Goal: Task Accomplishment & Management: Manage account settings

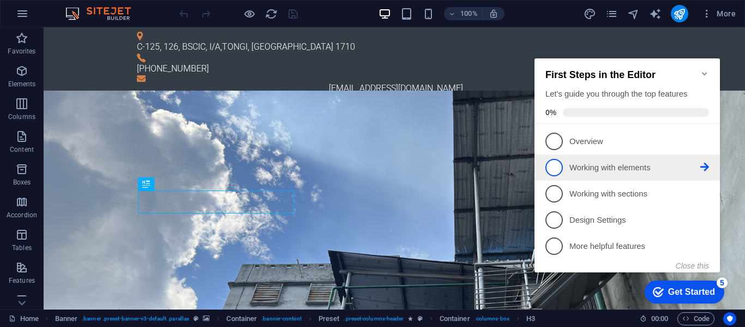
click at [703, 145] on icon at bounding box center [705, 140] width 9 height 9
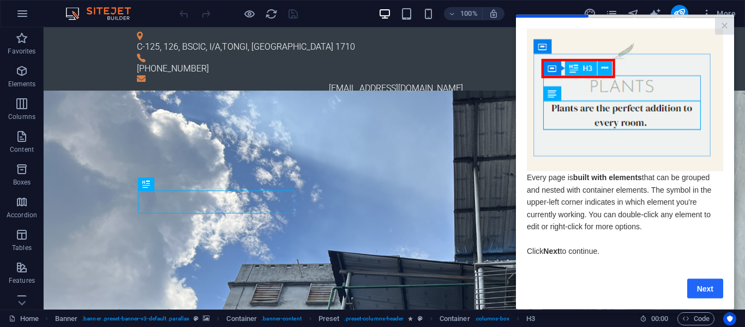
click at [707, 291] on link "Next" at bounding box center [705, 288] width 36 height 20
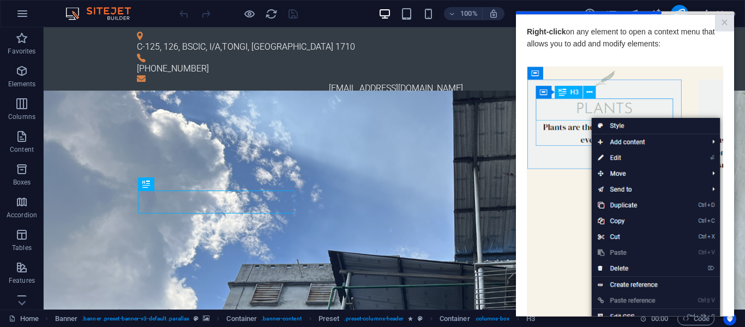
click at [654, 143] on img at bounding box center [625, 220] width 196 height 309
click at [616, 142] on img at bounding box center [625, 220] width 196 height 309
click at [610, 125] on img at bounding box center [625, 220] width 196 height 309
click at [604, 321] on div "Home Banner . banner .preset-banner-v3-default .parallax Container . banner-con…" at bounding box center [320, 318] width 623 height 13
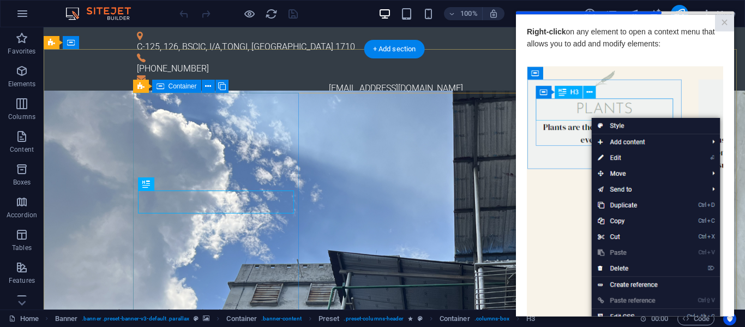
click at [424, 309] on div "Home Banner . banner .preset-banner-v3-default .parallax Container . banner-con…" at bounding box center [372, 317] width 745 height 17
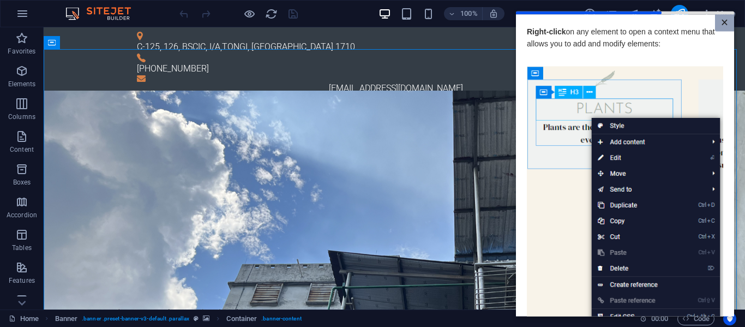
click at [717, 26] on link "×" at bounding box center [724, 22] width 19 height 17
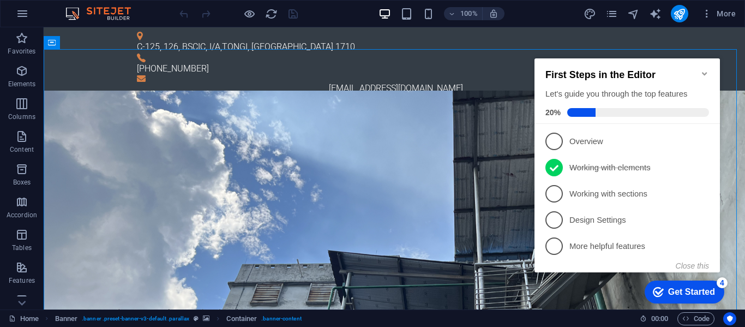
scroll to position [0, 0]
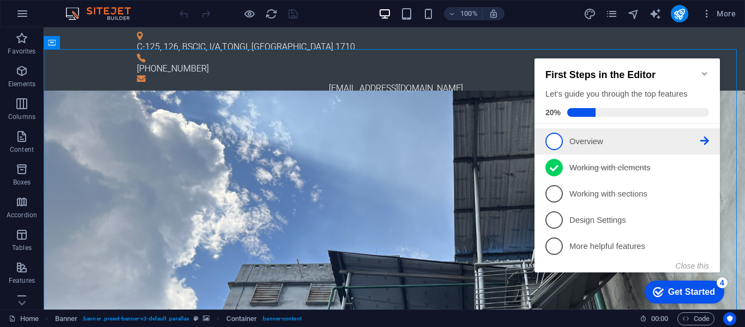
click at [629, 137] on p "Overview - incomplete" at bounding box center [635, 141] width 131 height 11
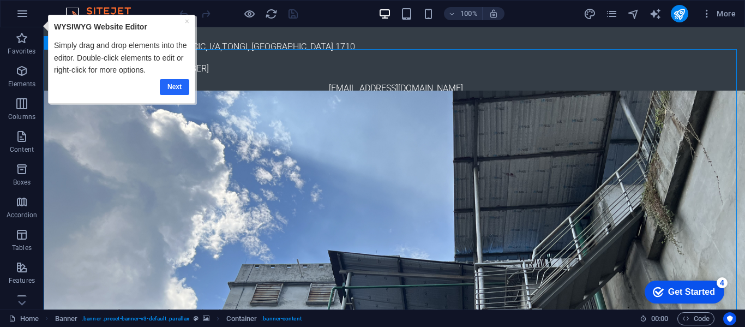
click at [169, 88] on link "Next" at bounding box center [173, 87] width 29 height 16
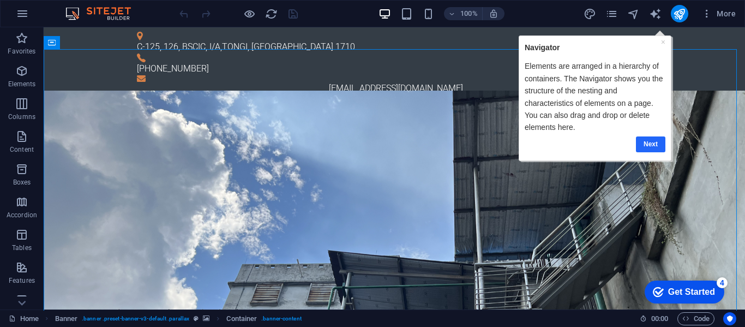
click at [653, 145] on link "Next" at bounding box center [650, 144] width 29 height 16
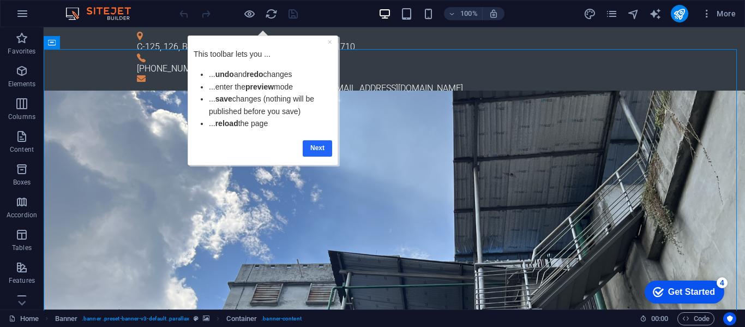
click at [319, 149] on link "Next" at bounding box center [317, 148] width 29 height 16
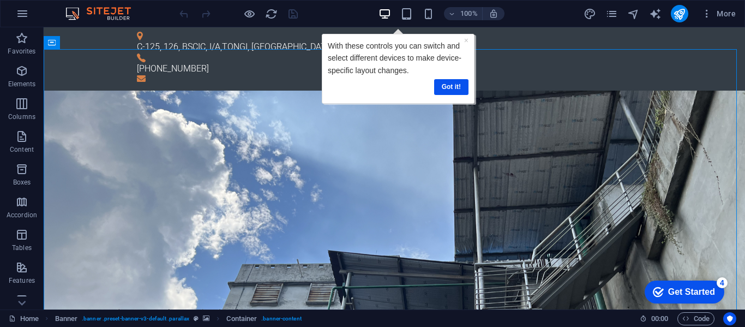
click at [679, 291] on div "Get Started" at bounding box center [691, 292] width 47 height 10
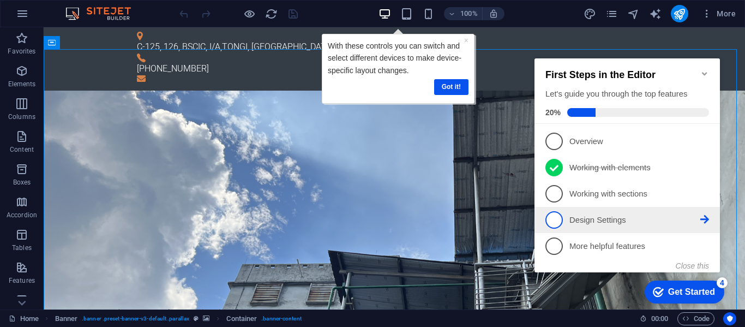
click at [600, 225] on link "4 Design Settings - incomplete" at bounding box center [628, 219] width 164 height 17
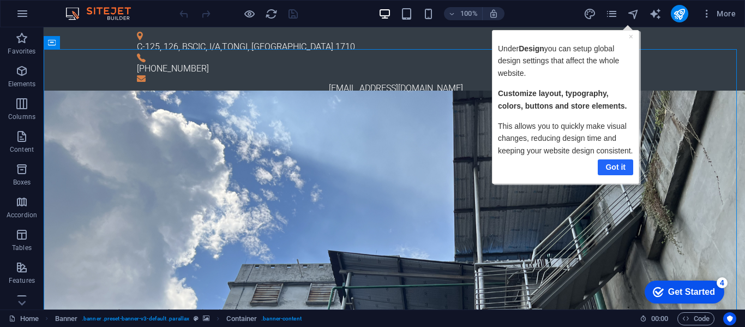
click at [617, 166] on link "Got it" at bounding box center [614, 167] width 35 height 16
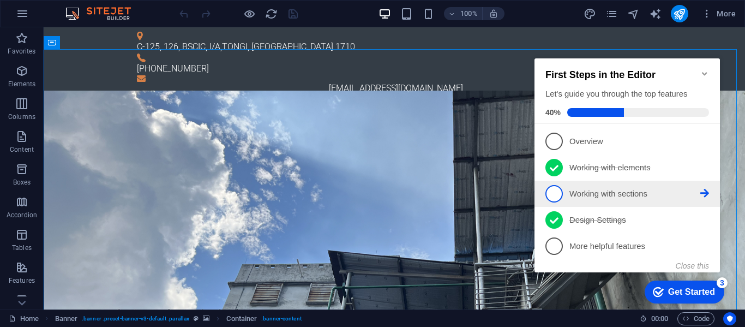
click at [604, 193] on p "Working with sections - incomplete" at bounding box center [635, 193] width 131 height 11
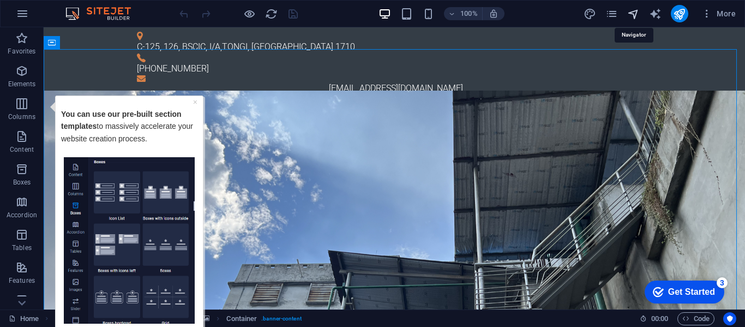
click at [633, 16] on icon "navigator" at bounding box center [633, 14] width 13 height 13
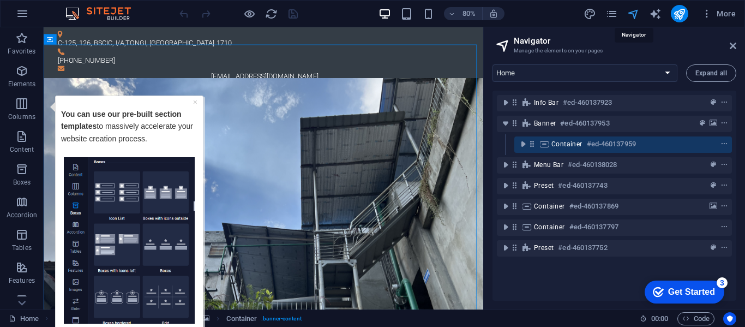
click at [633, 16] on icon "navigator" at bounding box center [633, 14] width 13 height 13
click at [731, 44] on icon at bounding box center [733, 45] width 7 height 9
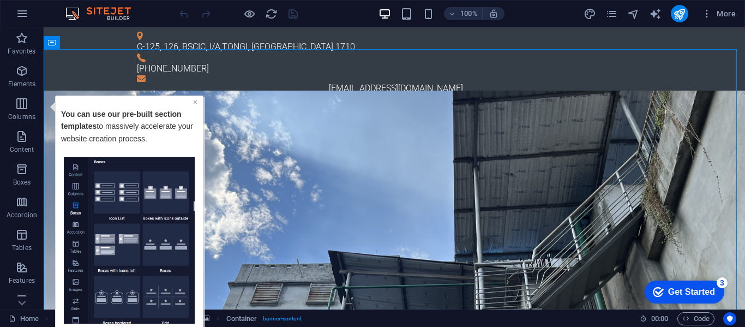
click at [197, 100] on link "×" at bounding box center [195, 101] width 4 height 9
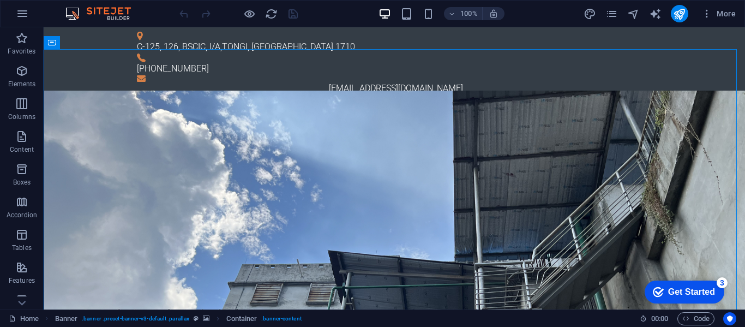
click at [709, 288] on div "Get Started" at bounding box center [691, 292] width 47 height 10
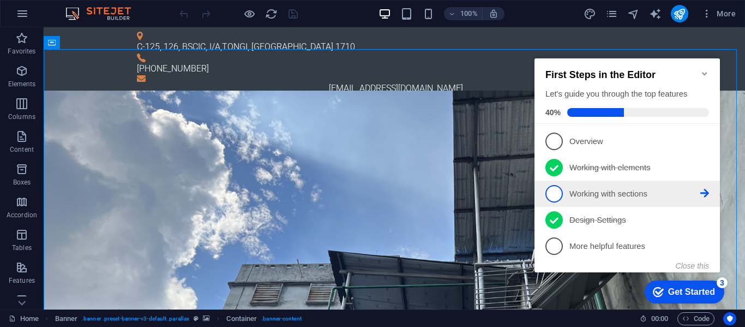
click at [551, 191] on span "3" at bounding box center [554, 193] width 17 height 17
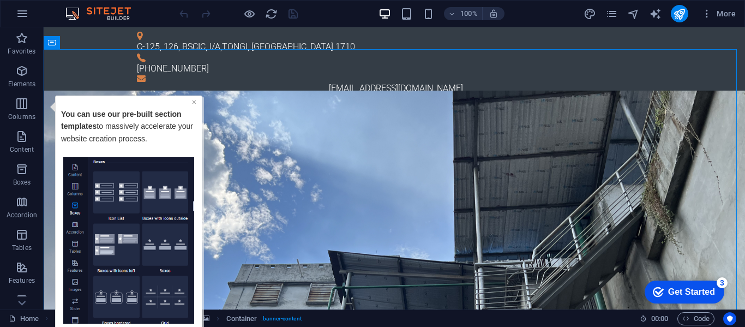
click at [194, 102] on link "×" at bounding box center [194, 101] width 4 height 9
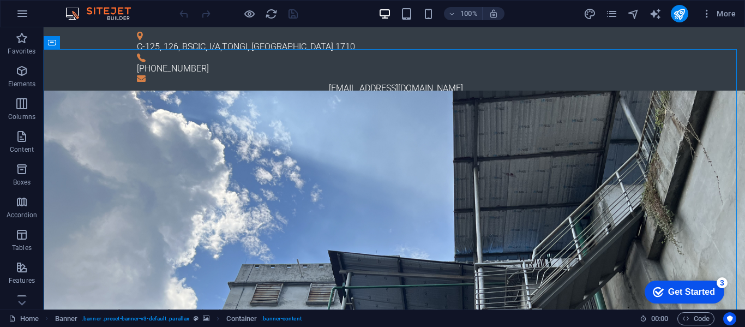
click at [706, 288] on div "Get Started" at bounding box center [691, 292] width 47 height 10
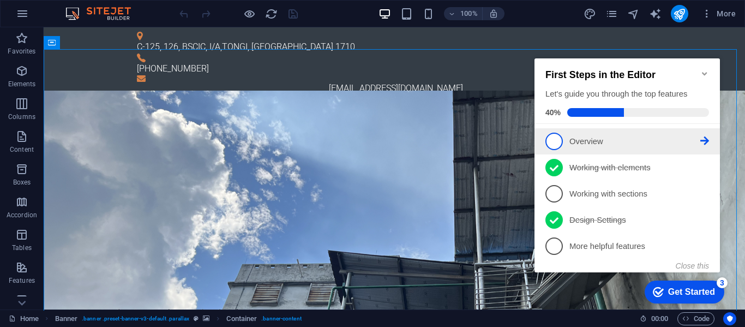
click at [561, 136] on span "1" at bounding box center [554, 141] width 17 height 17
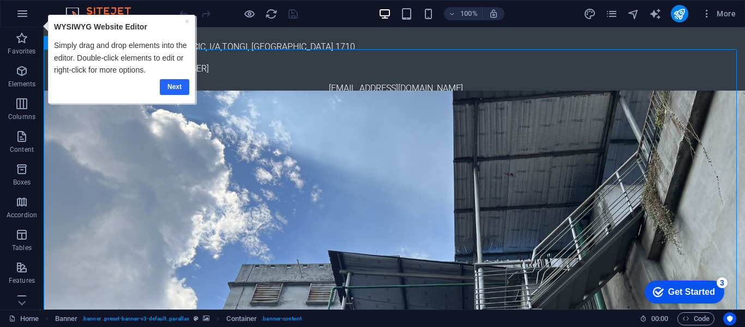
click at [171, 88] on link "Next" at bounding box center [173, 87] width 29 height 16
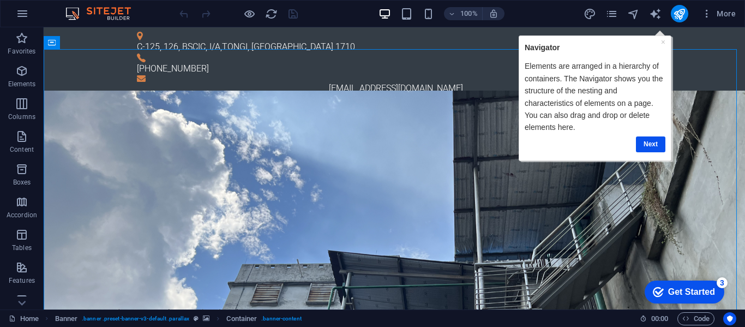
click at [717, 288] on div "checkmark Get Started 3" at bounding box center [685, 291] width 80 height 23
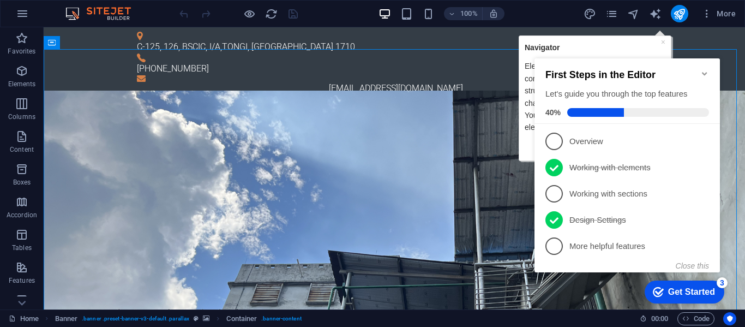
click at [710, 61] on div "First Steps in the Editor Let's guide you through the top features 40%" at bounding box center [628, 90] width 186 height 65
click at [704, 69] on icon "Minimize checklist" at bounding box center [705, 73] width 9 height 9
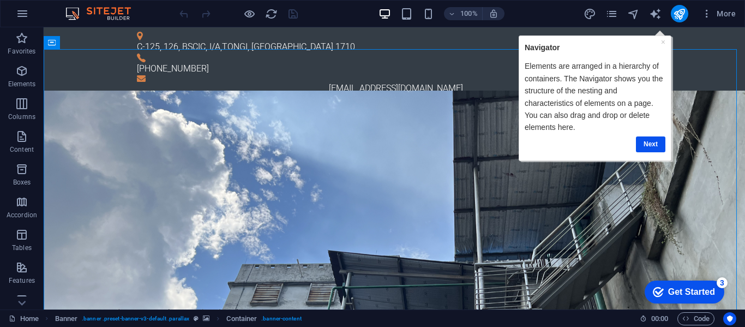
click div "checkmark Get Started 3 First Steps in the Editor Let's guide you through the t…"
click at [655, 148] on link "Next" at bounding box center [650, 144] width 29 height 16
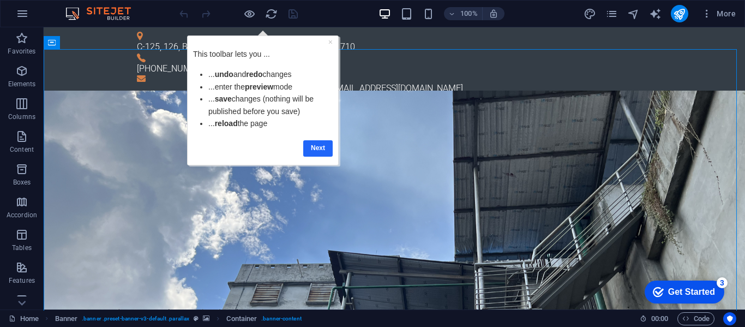
click at [319, 145] on link "Next" at bounding box center [317, 148] width 29 height 16
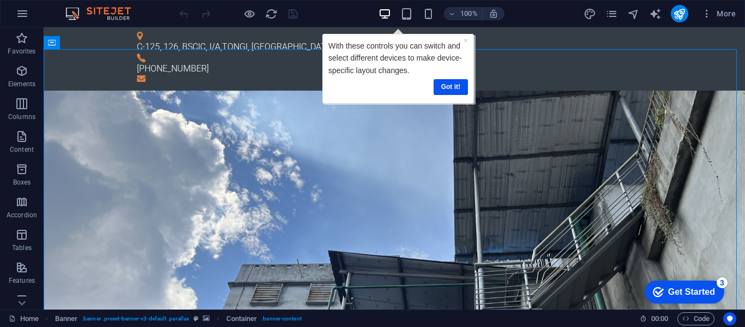
click at [695, 294] on div "Get Started" at bounding box center [691, 292] width 47 height 10
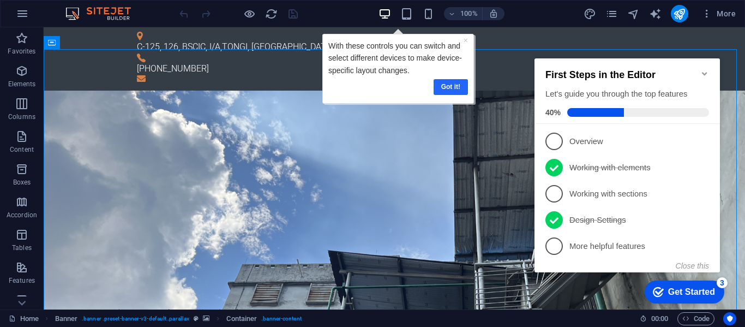
click at [447, 80] on link "Got it!" at bounding box center [450, 87] width 34 height 16
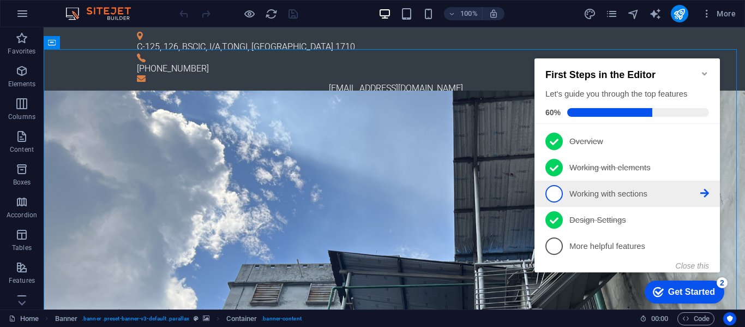
click at [556, 196] on span "3" at bounding box center [554, 193] width 17 height 17
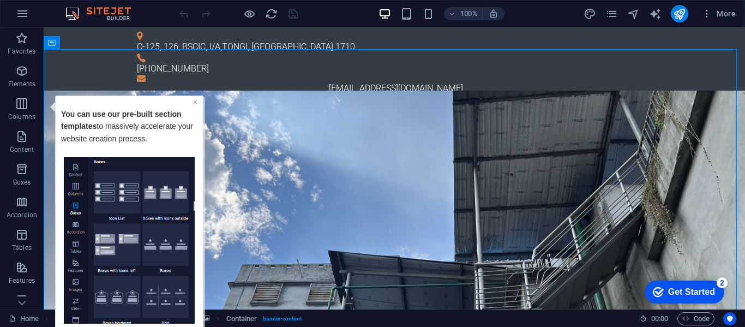
click at [193, 102] on link "×" at bounding box center [195, 101] width 4 height 9
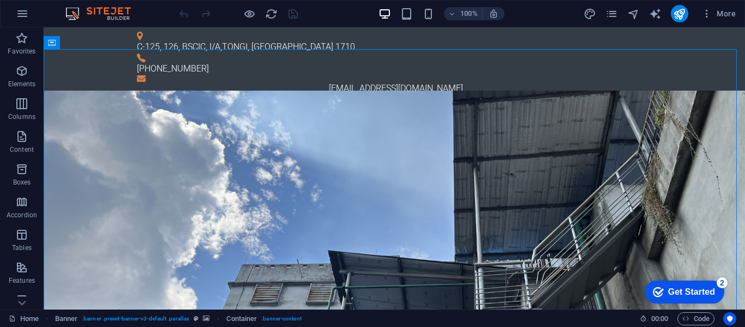
click at [713, 293] on div "Get Started" at bounding box center [691, 292] width 47 height 10
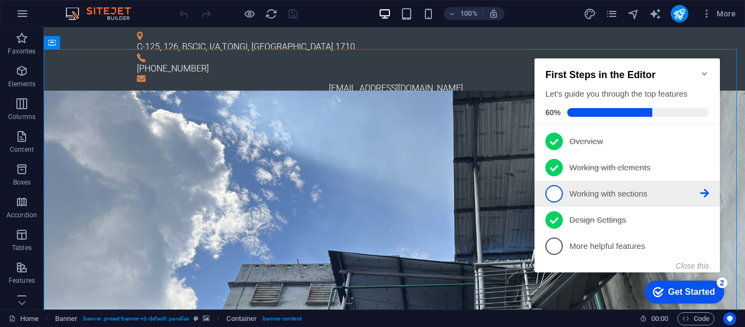
click at [553, 193] on span "3" at bounding box center [554, 193] width 17 height 17
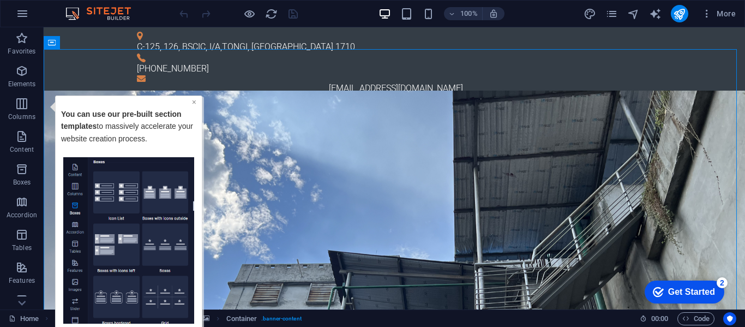
click at [193, 103] on link "×" at bounding box center [194, 101] width 4 height 9
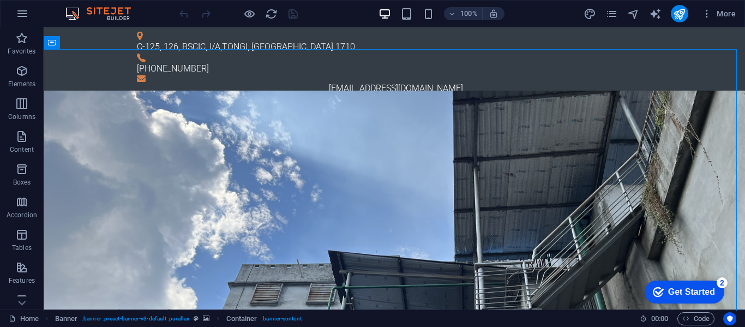
click at [692, 294] on div "Get Started" at bounding box center [691, 292] width 47 height 10
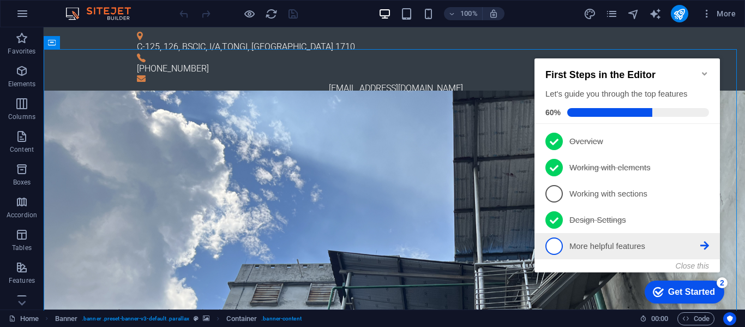
click at [617, 252] on link "5 More helpful features - incomplete" at bounding box center [628, 245] width 164 height 17
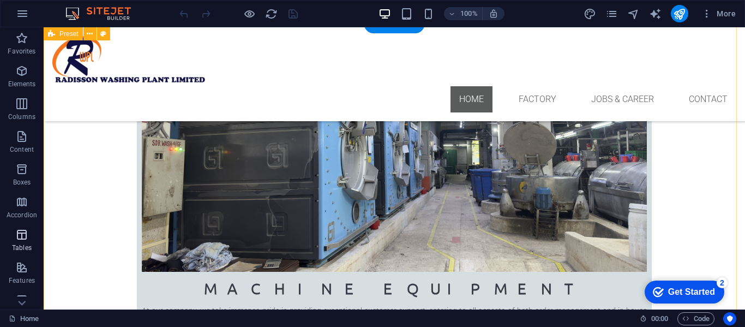
scroll to position [546, 0]
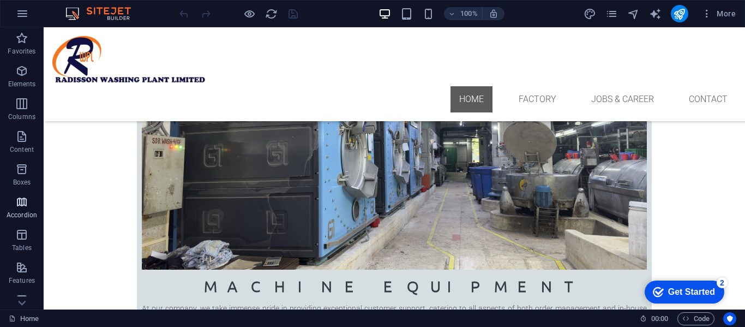
click at [22, 213] on p "Accordion" at bounding box center [22, 215] width 31 height 9
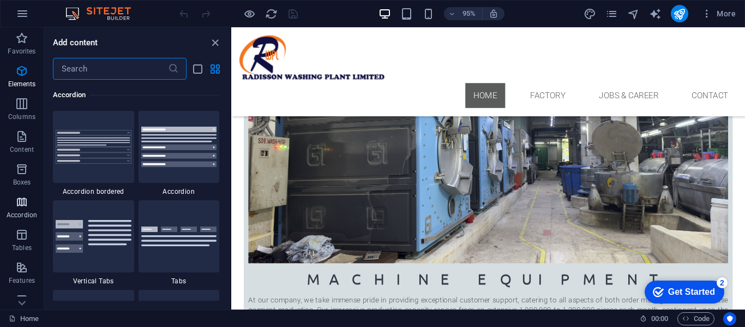
scroll to position [3484, 0]
click at [22, 240] on icon "button" at bounding box center [21, 234] width 13 height 13
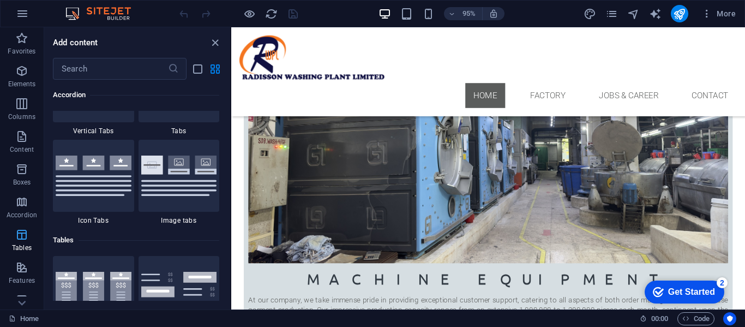
scroll to position [3779, 0]
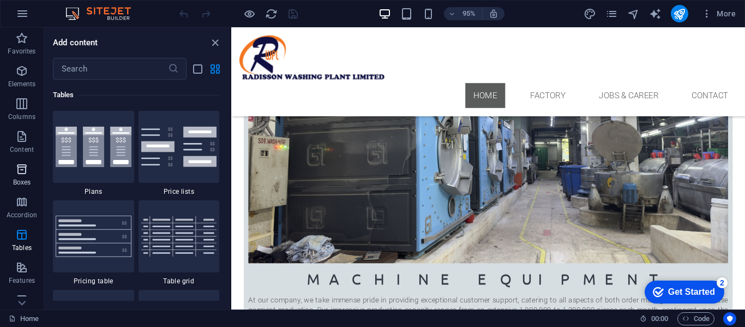
click at [14, 175] on span "Boxes" at bounding box center [22, 176] width 44 height 26
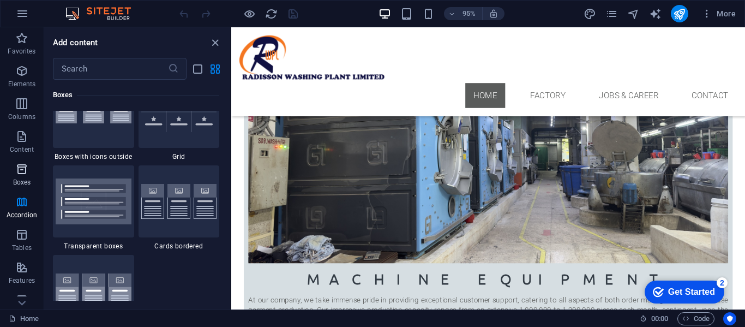
scroll to position [3010, 0]
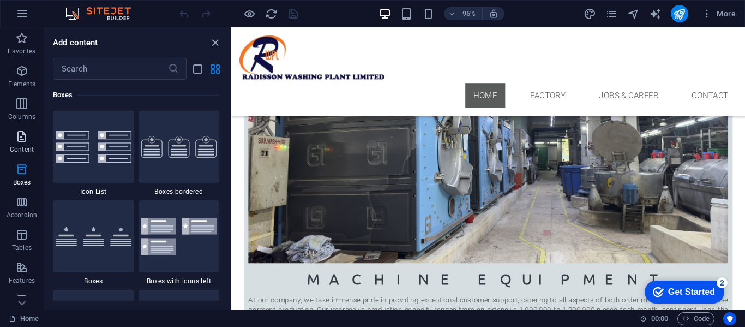
click at [24, 141] on icon "button" at bounding box center [21, 136] width 13 height 13
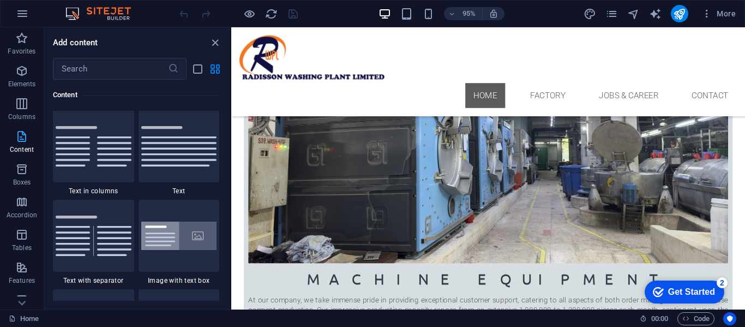
scroll to position [1909, 0]
click at [21, 110] on span "Columns" at bounding box center [22, 110] width 44 height 26
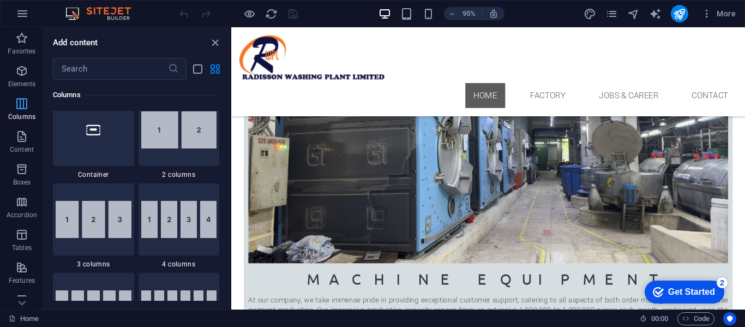
scroll to position [540, 0]
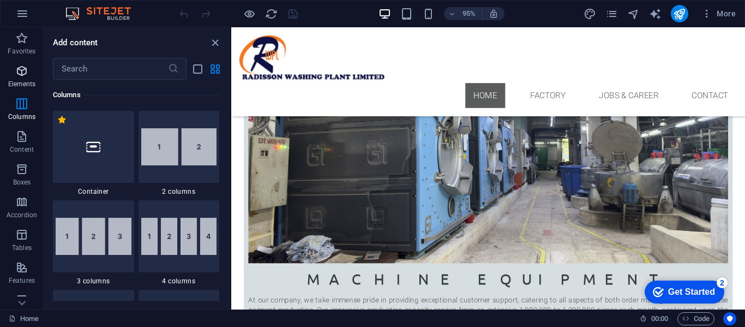
click at [21, 79] on span "Elements" at bounding box center [22, 77] width 44 height 26
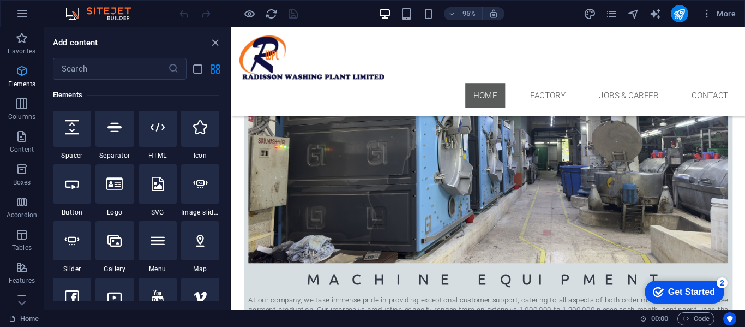
scroll to position [116, 0]
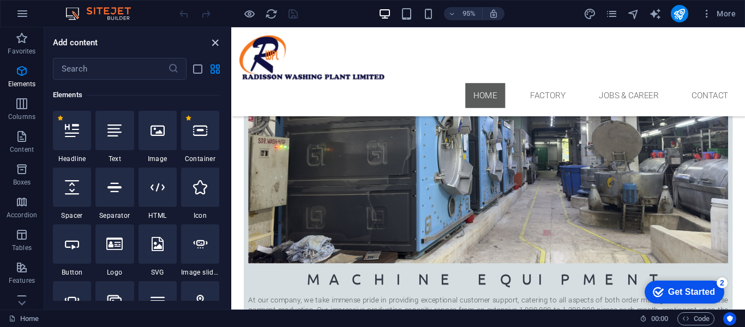
click at [215, 40] on icon "close panel" at bounding box center [215, 43] width 13 height 13
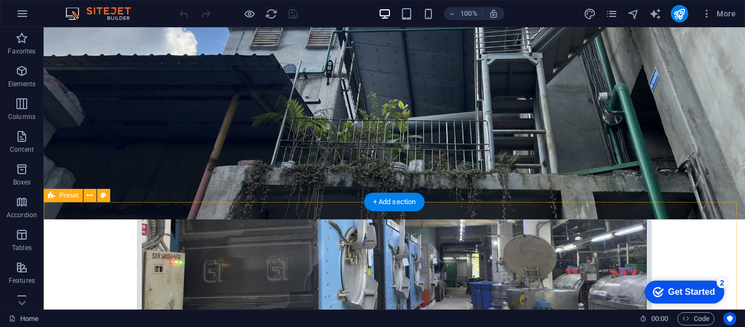
scroll to position [436, 0]
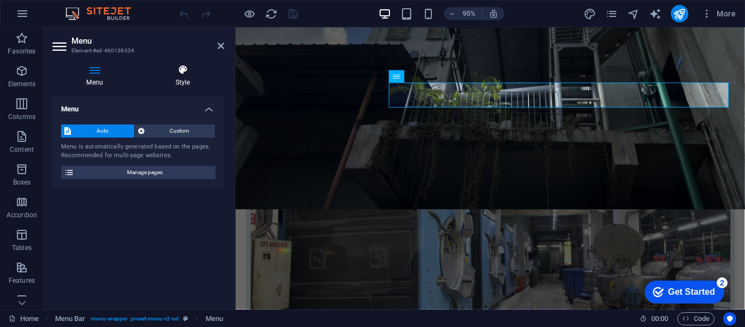
click at [192, 72] on icon at bounding box center [182, 69] width 83 height 11
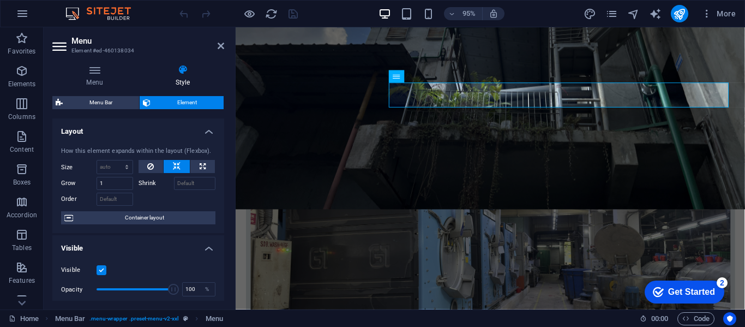
click at [56, 43] on icon at bounding box center [60, 46] width 16 height 17
click at [705, 16] on icon "button" at bounding box center [707, 13] width 11 height 11
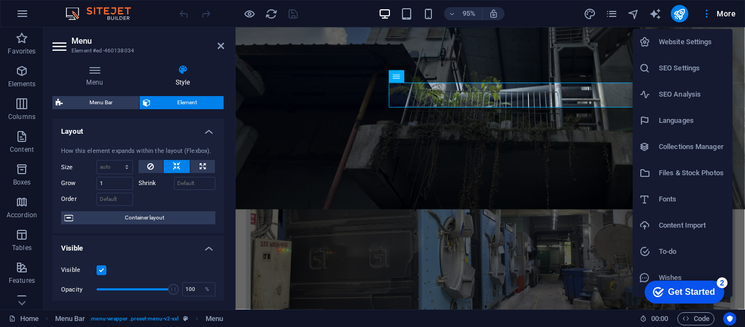
click at [693, 38] on h6 "Website Settings" at bounding box center [692, 41] width 67 height 13
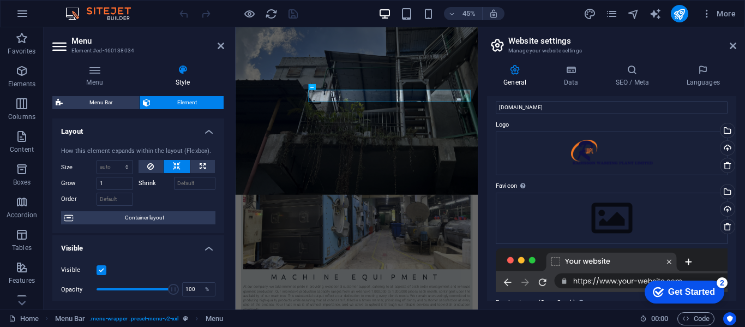
scroll to position [0, 0]
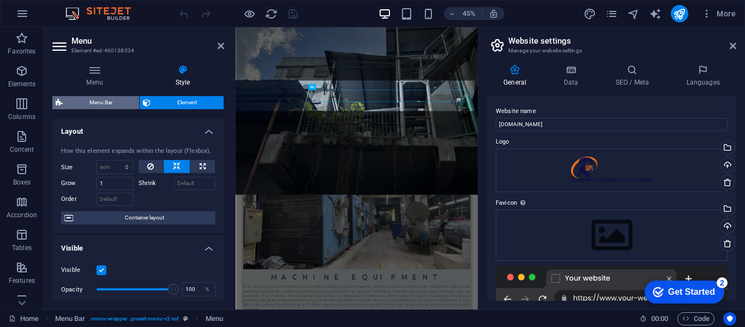
click at [94, 104] on span "Menu Bar" at bounding box center [101, 102] width 70 height 13
select select "rem"
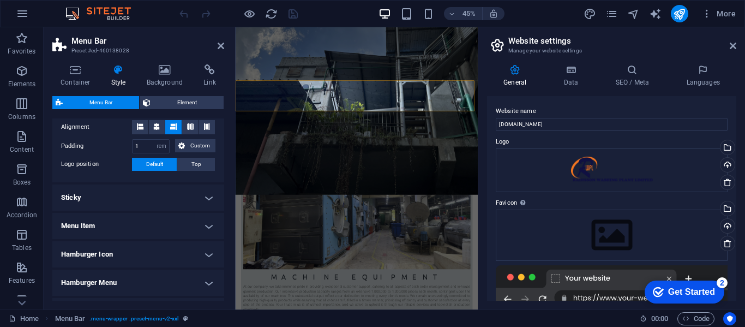
scroll to position [273, 0]
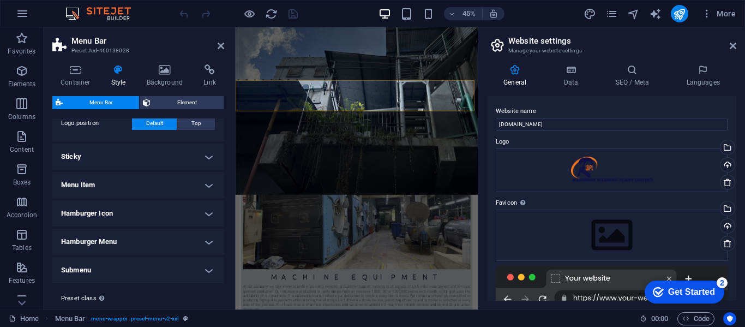
click at [206, 185] on h4 "Menu Item" at bounding box center [138, 185] width 172 height 26
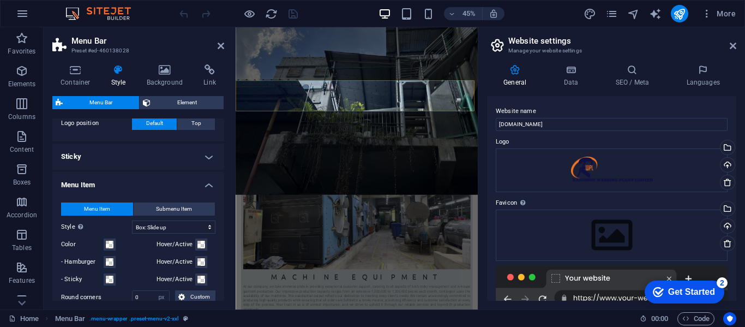
click at [207, 186] on h4 "Menu Item" at bounding box center [138, 182] width 172 height 20
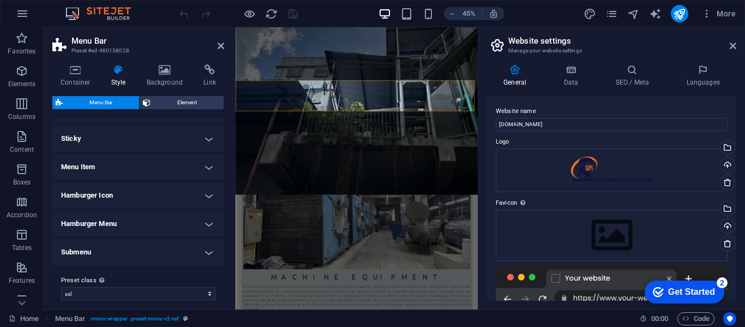
scroll to position [299, 0]
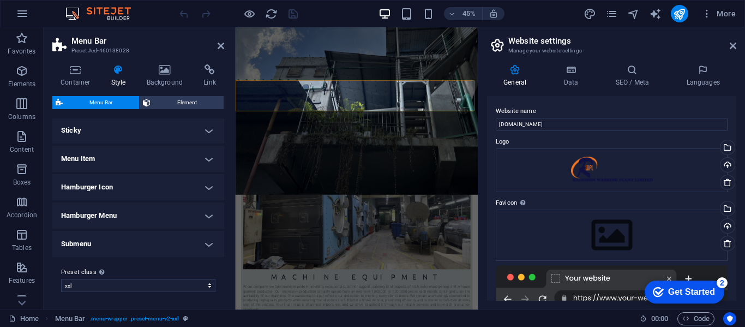
click at [204, 243] on h4 "Submenu" at bounding box center [138, 244] width 172 height 26
click at [204, 242] on h4 "Submenu" at bounding box center [138, 241] width 172 height 20
click at [110, 11] on img at bounding box center [104, 13] width 82 height 13
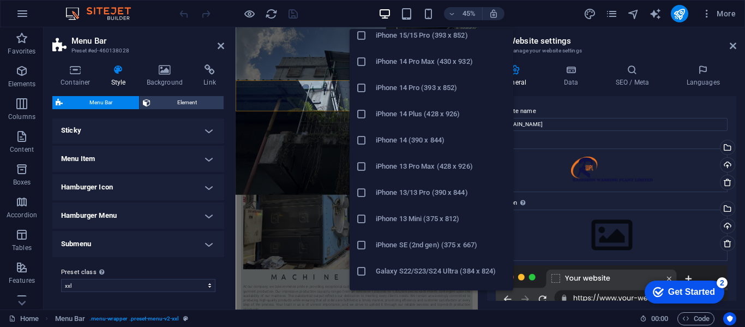
scroll to position [0, 0]
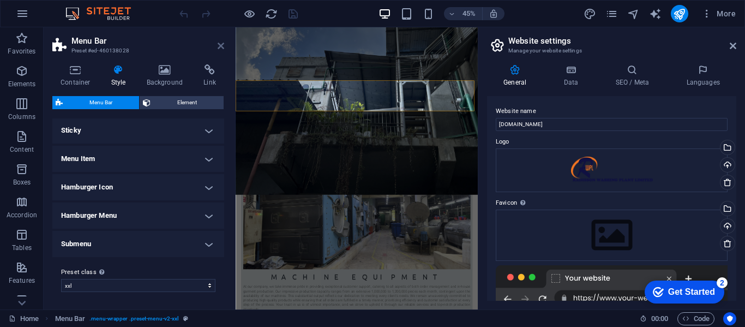
click at [223, 46] on icon at bounding box center [221, 45] width 7 height 9
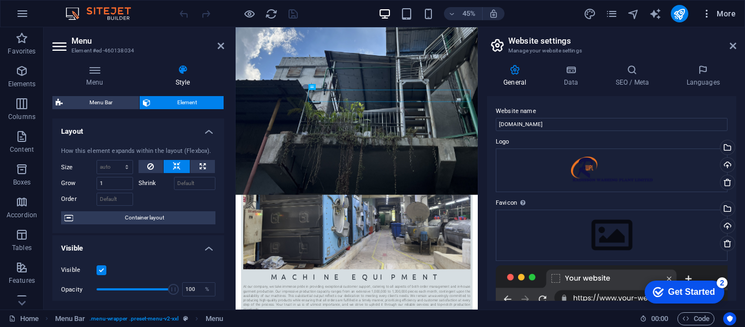
click at [728, 13] on span "More" at bounding box center [719, 13] width 34 height 11
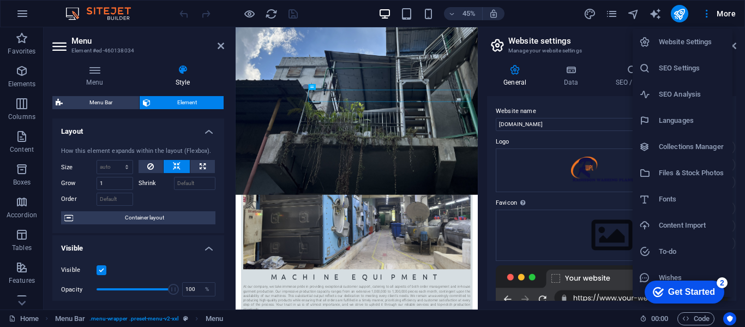
click at [699, 40] on h6 "Website Settings" at bounding box center [692, 41] width 67 height 13
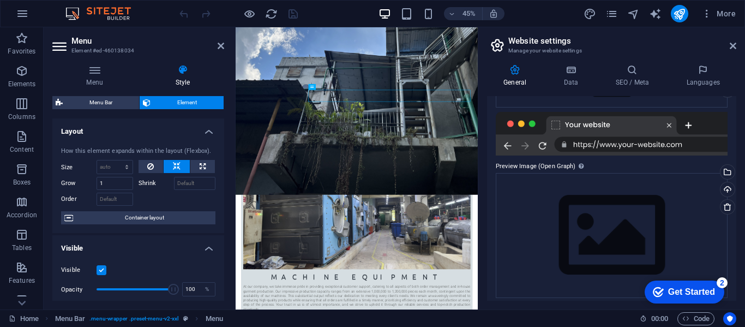
scroll to position [159, 0]
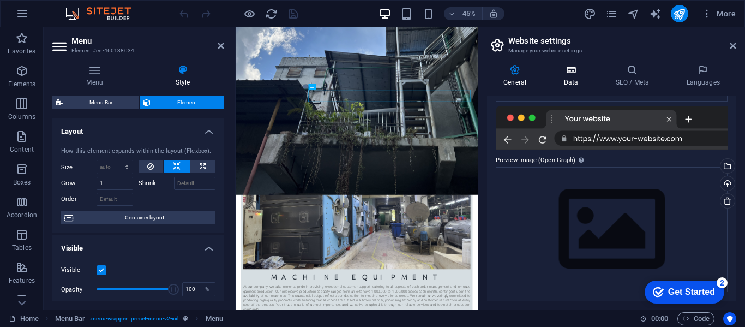
click at [581, 74] on icon at bounding box center [570, 69] width 47 height 11
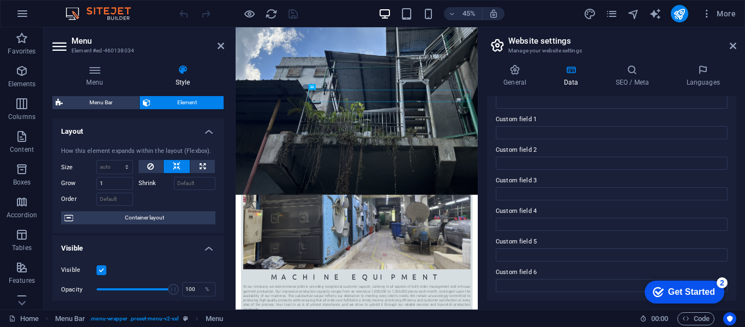
scroll to position [211, 0]
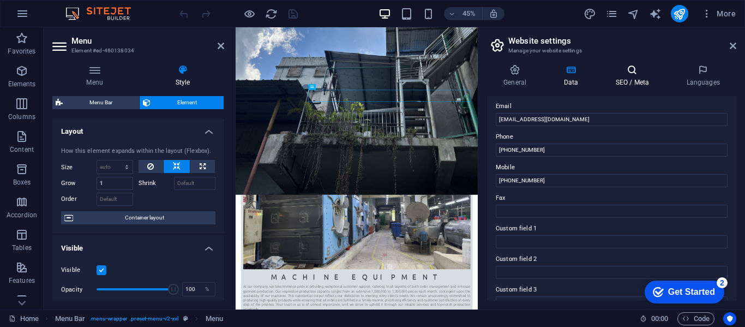
click at [636, 83] on h4 "SEO / Meta" at bounding box center [634, 75] width 71 height 23
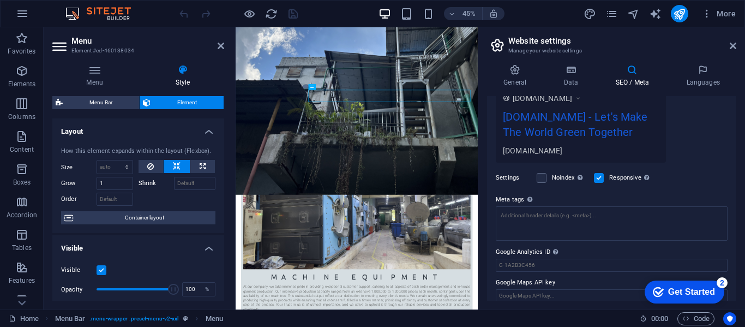
scroll to position [212, 0]
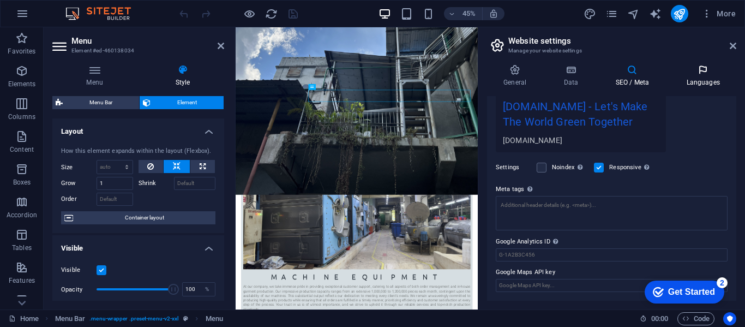
click at [694, 70] on icon at bounding box center [703, 69] width 67 height 11
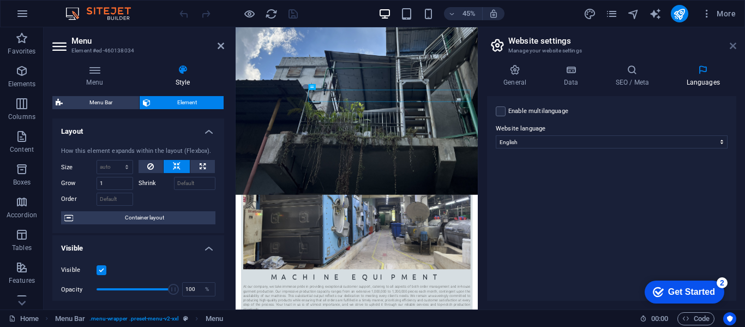
click at [734, 44] on icon at bounding box center [733, 45] width 7 height 9
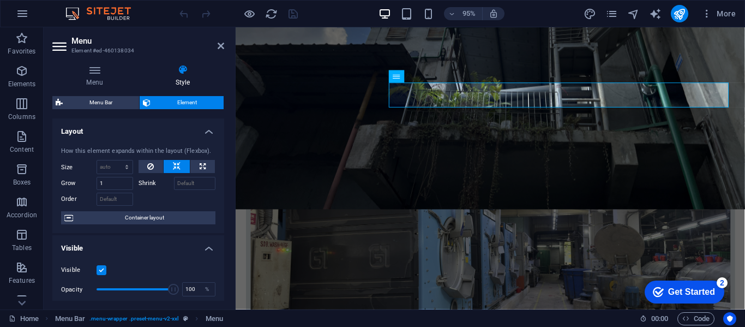
click at [224, 45] on aside "Menu Element #ed-460138034 Menu Style Menu Auto Custom Menu is automatically ge…" at bounding box center [140, 168] width 192 height 282
click at [216, 46] on header "Menu Element #ed-460138034" at bounding box center [138, 41] width 172 height 28
click at [223, 44] on icon at bounding box center [221, 45] width 7 height 9
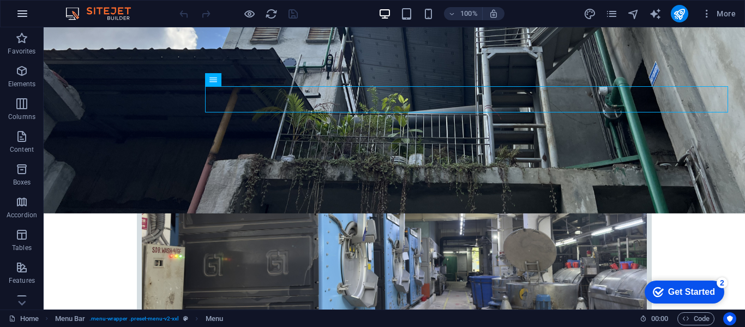
click at [21, 9] on icon "button" at bounding box center [22, 13] width 13 height 13
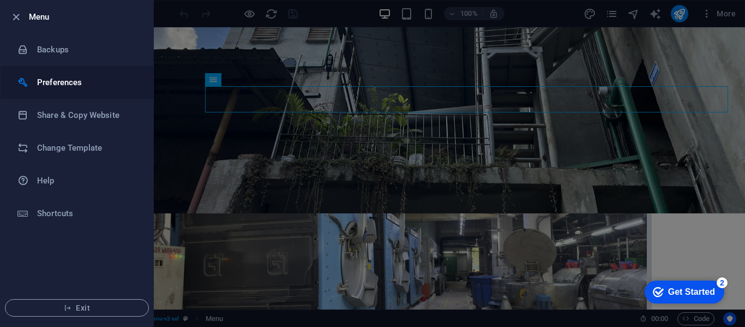
click at [62, 82] on h6 "Preferences" at bounding box center [87, 82] width 101 height 13
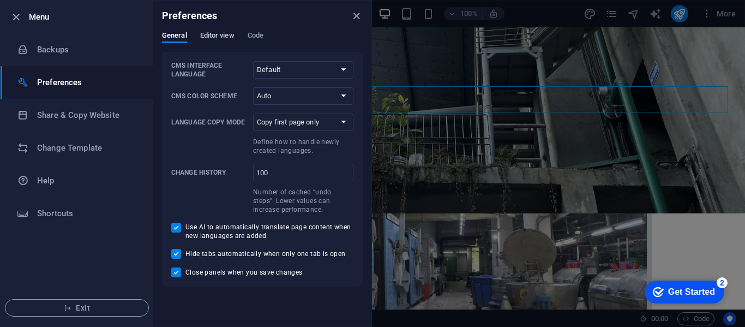
click at [208, 37] on span "Editor view" at bounding box center [217, 36] width 34 height 15
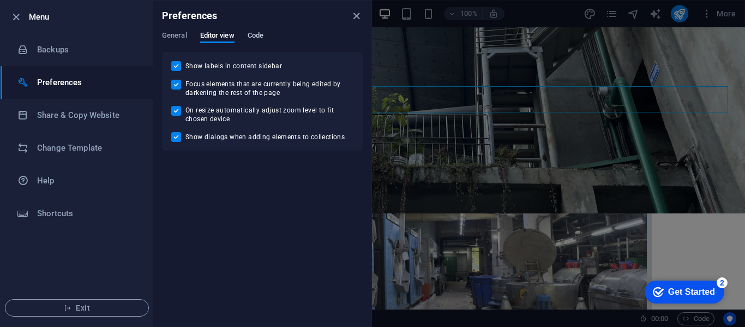
click at [258, 37] on span "Code" at bounding box center [256, 36] width 16 height 15
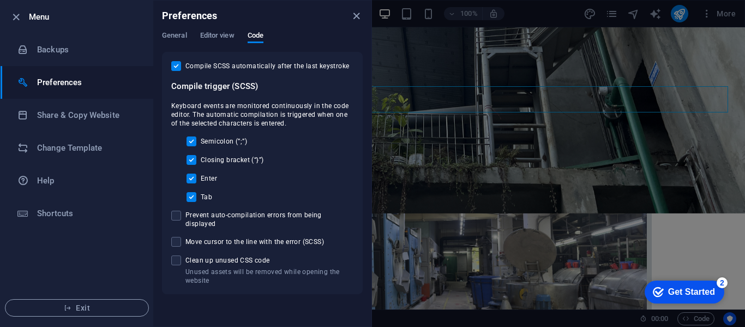
click at [235, 36] on div "General Editor view Code" at bounding box center [262, 41] width 201 height 21
click at [177, 35] on span "General" at bounding box center [174, 36] width 25 height 15
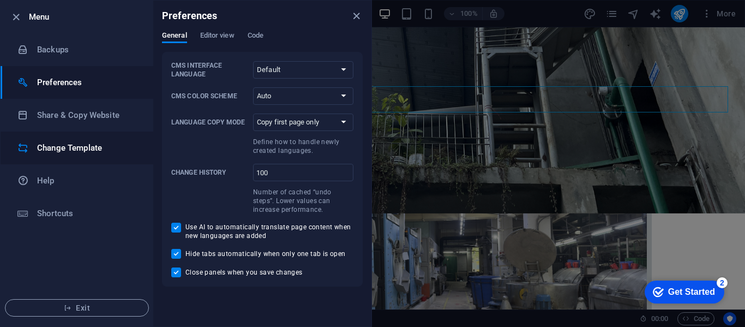
click at [62, 149] on h6 "Change Template" at bounding box center [87, 147] width 101 height 13
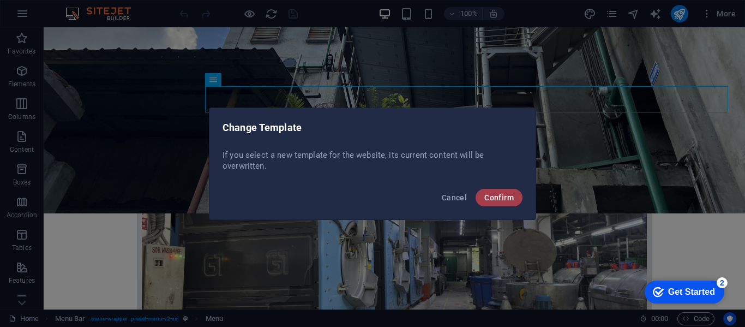
click at [492, 197] on span "Confirm" at bounding box center [499, 197] width 29 height 9
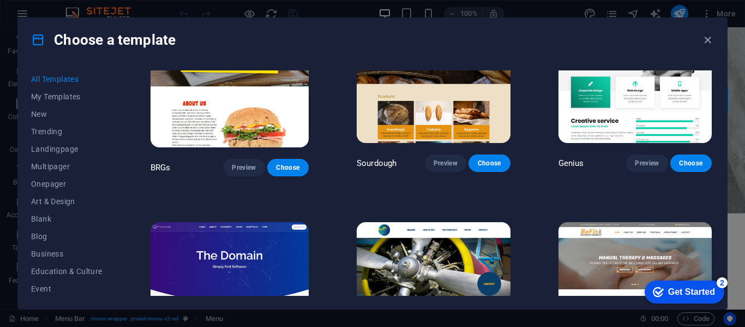
scroll to position [5292, 0]
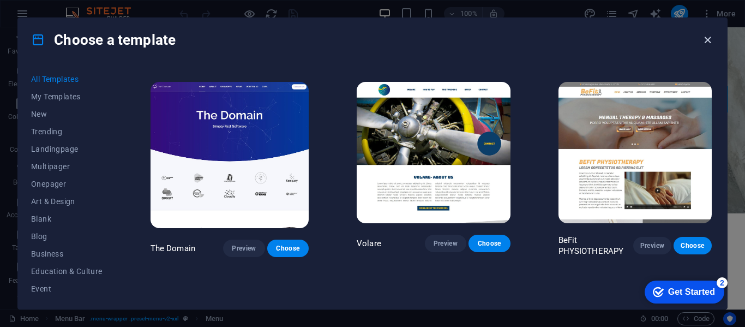
click at [710, 41] on icon "button" at bounding box center [708, 40] width 13 height 13
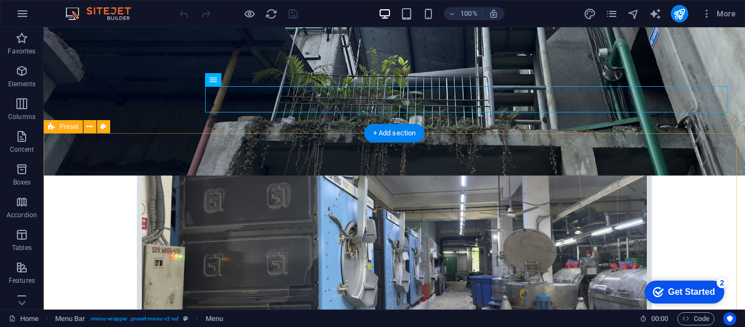
scroll to position [109, 0]
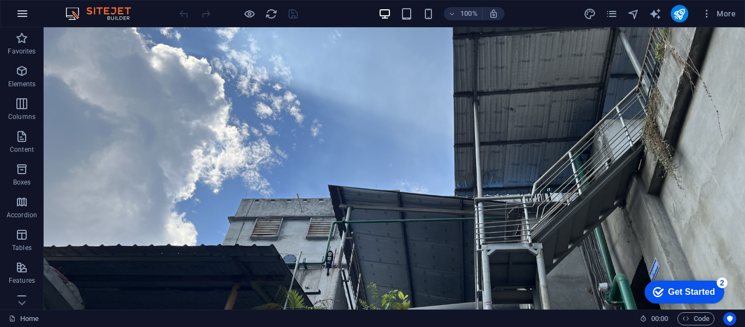
click at [23, 17] on icon "button" at bounding box center [22, 13] width 13 height 13
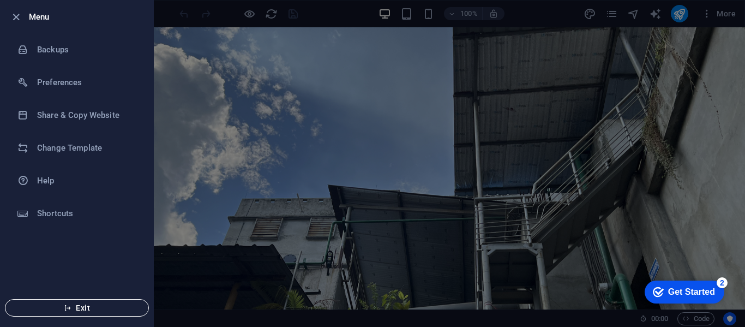
click at [107, 307] on span "Exit" at bounding box center [76, 307] width 125 height 9
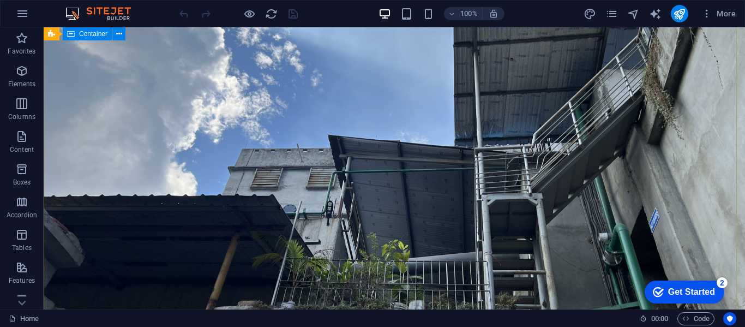
scroll to position [436, 0]
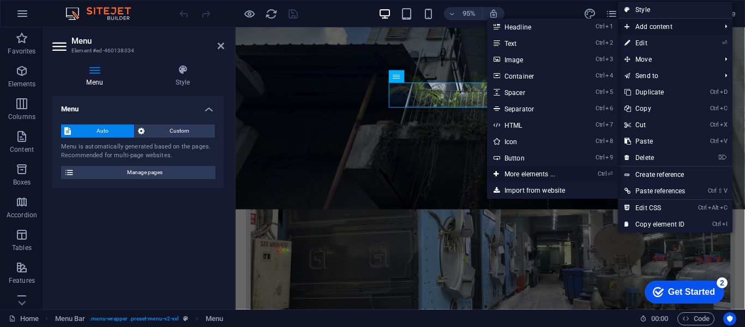
click at [494, 173] on icon at bounding box center [496, 174] width 5 height 16
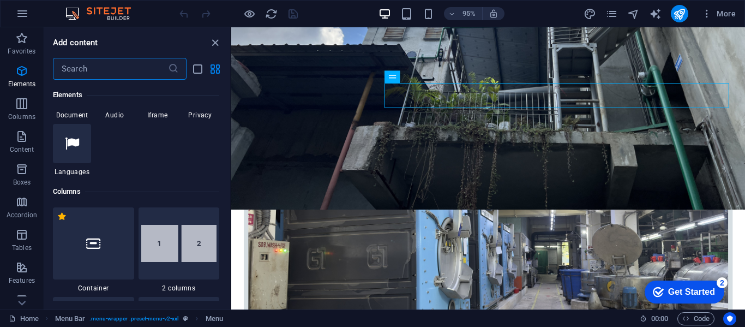
scroll to position [334, 0]
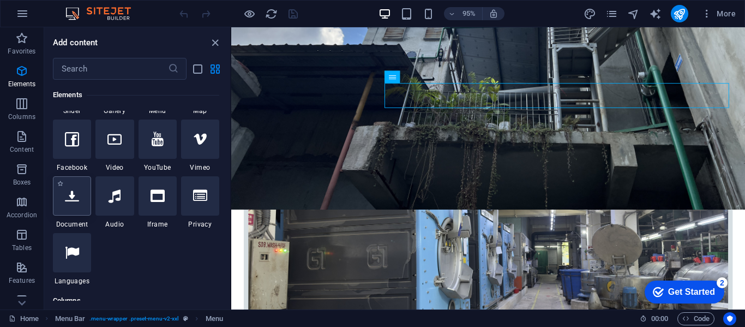
click at [72, 205] on div at bounding box center [72, 195] width 38 height 39
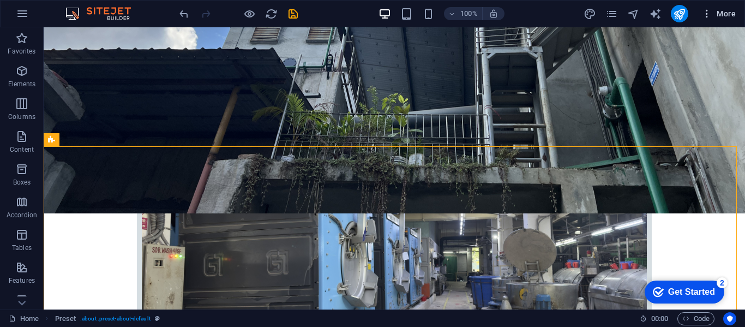
click at [705, 15] on icon "button" at bounding box center [707, 13] width 11 height 11
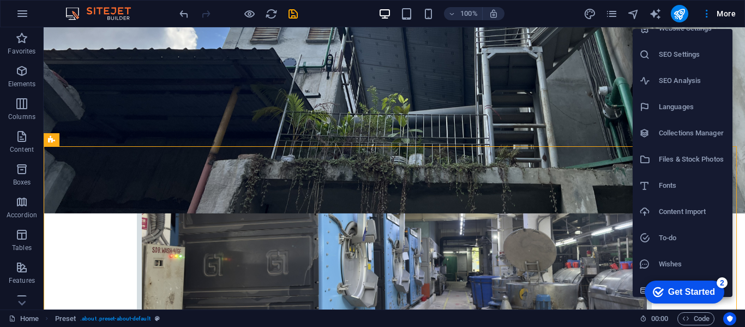
scroll to position [20, 0]
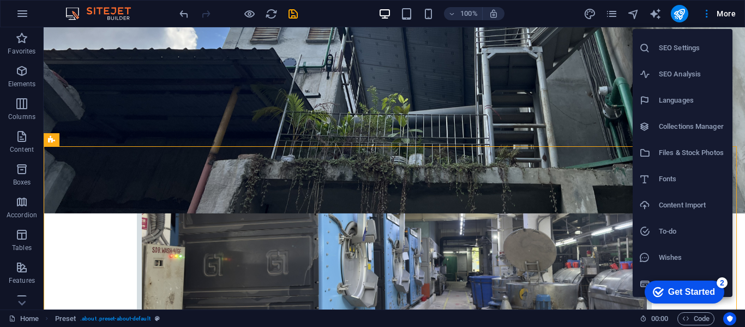
click at [21, 13] on div at bounding box center [372, 163] width 745 height 327
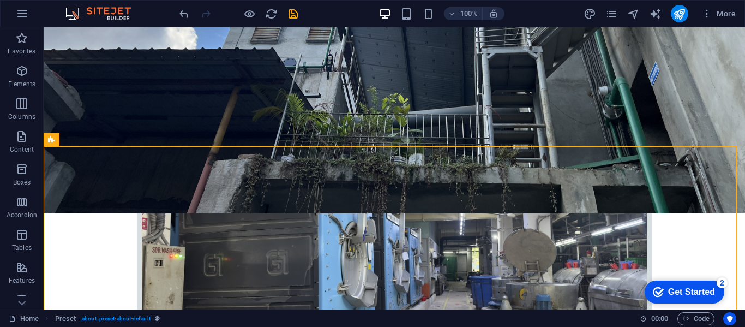
click at [21, 13] on icon "button" at bounding box center [22, 13] width 13 height 13
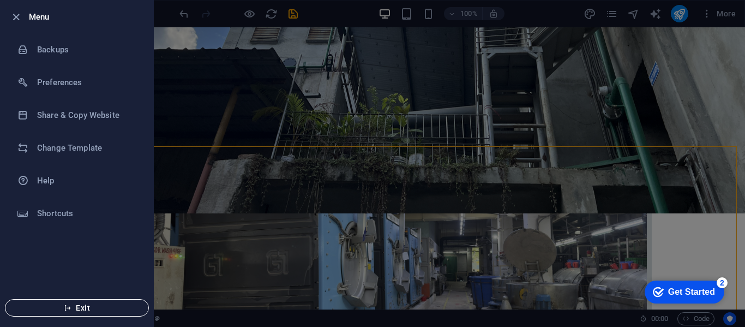
click at [67, 307] on icon "button" at bounding box center [68, 308] width 8 height 8
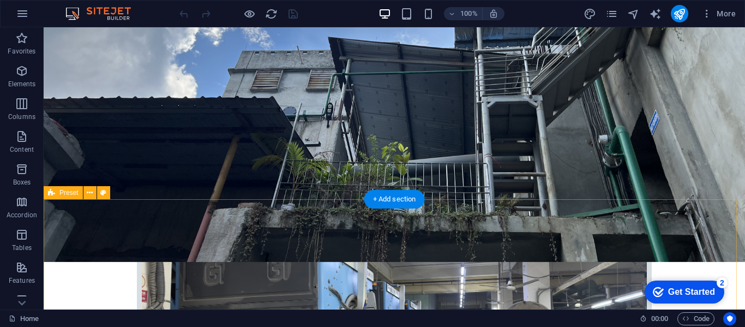
scroll to position [382, 0]
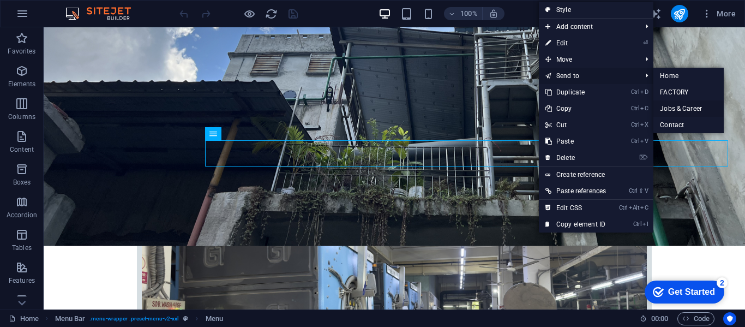
click at [677, 107] on link "Jobs & Career" at bounding box center [689, 108] width 70 height 16
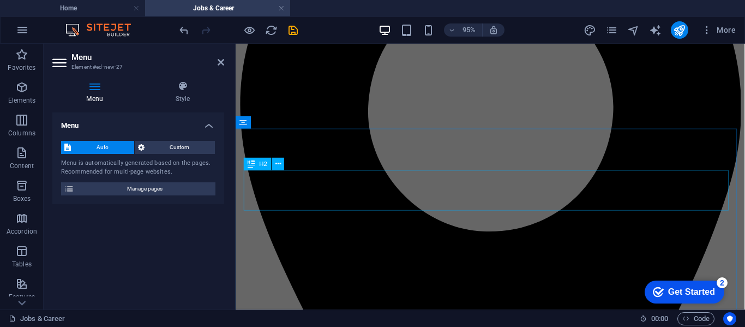
scroll to position [0, 0]
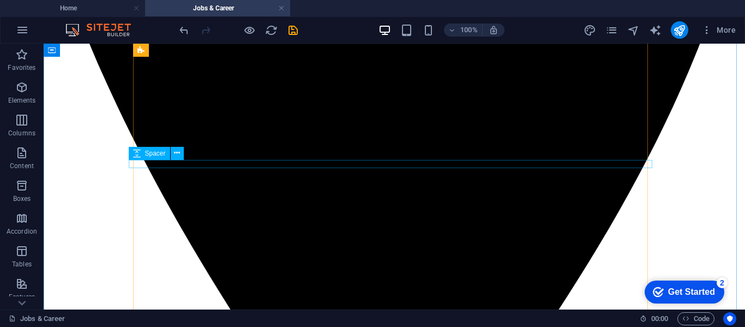
scroll to position [436, 0]
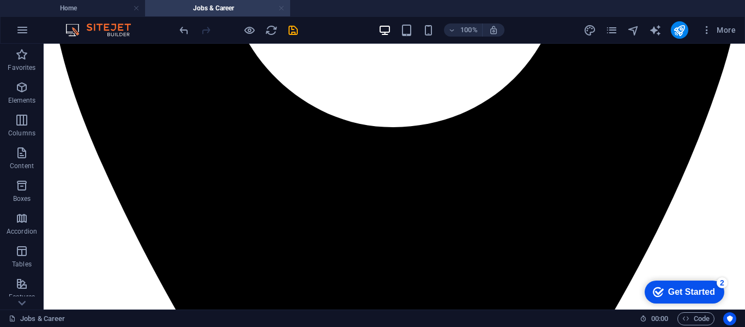
click at [284, 8] on link at bounding box center [281, 8] width 7 height 10
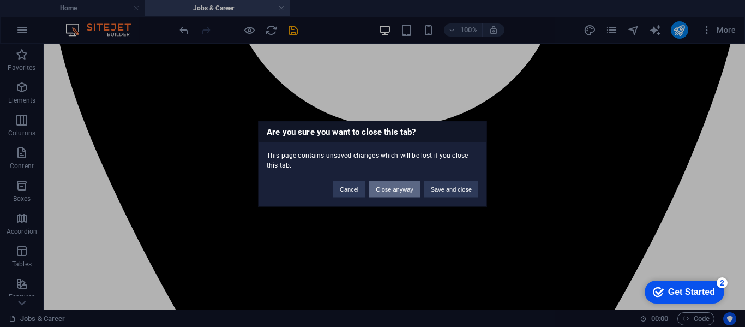
click at [392, 187] on button "Close anyway" at bounding box center [394, 189] width 50 height 16
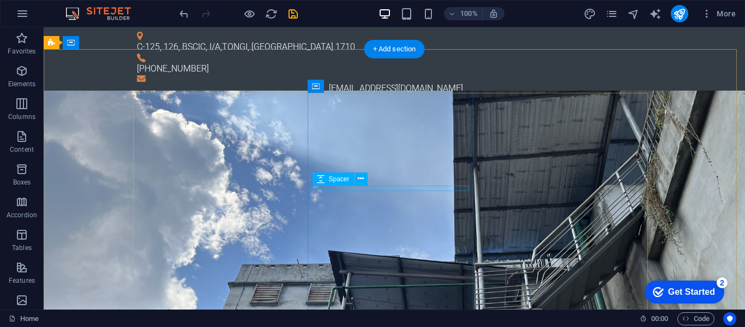
scroll to position [382, 0]
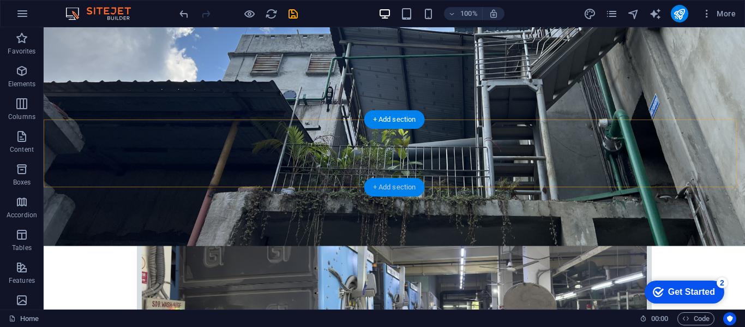
click at [406, 188] on div "+ Add section" at bounding box center [394, 187] width 61 height 19
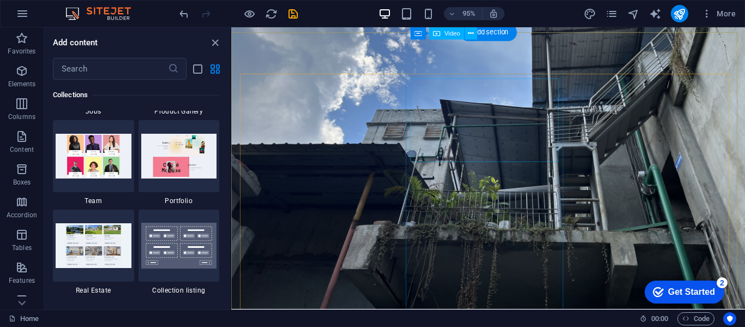
scroll to position [0, 0]
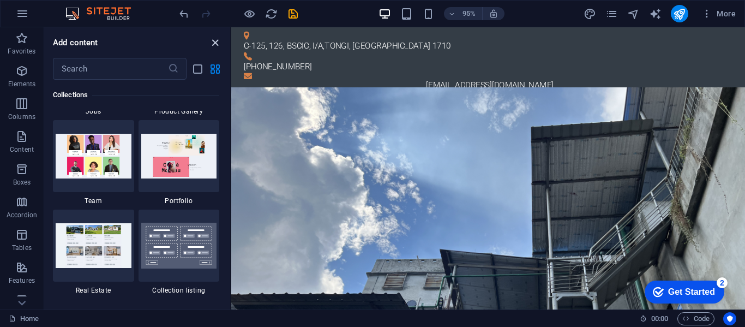
click at [211, 43] on icon "close panel" at bounding box center [215, 43] width 13 height 13
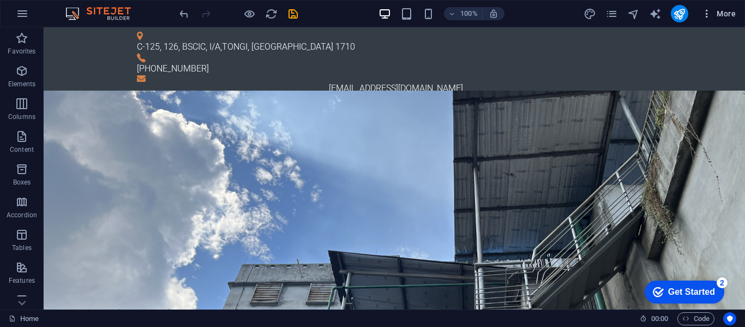
click at [708, 14] on icon "button" at bounding box center [707, 13] width 11 height 11
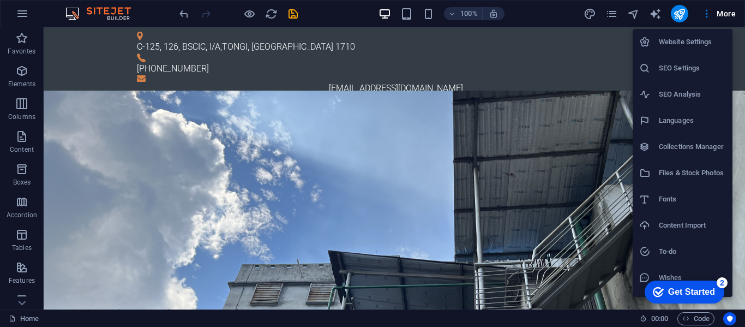
click at [367, 13] on div at bounding box center [372, 163] width 745 height 327
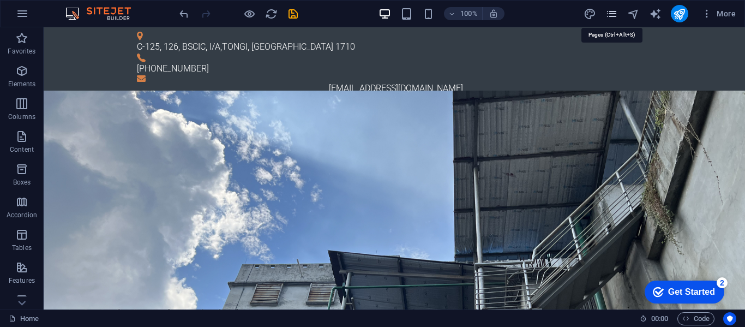
click at [613, 14] on icon "pages" at bounding box center [612, 14] width 13 height 13
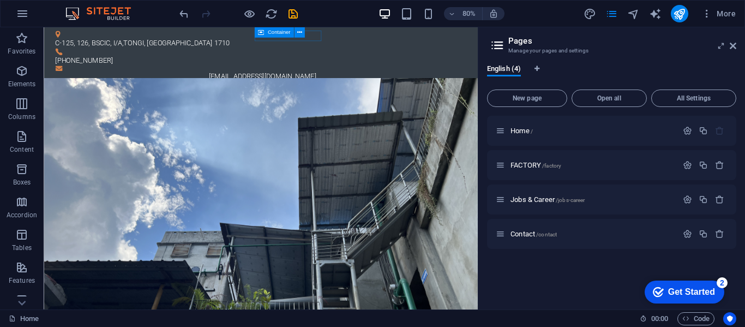
click at [567, 271] on div "Home / FACTORY /factory Jobs & Career /jobs-career Contact /contact" at bounding box center [611, 208] width 249 height 185
click at [551, 97] on span "New page" at bounding box center [527, 98] width 70 height 7
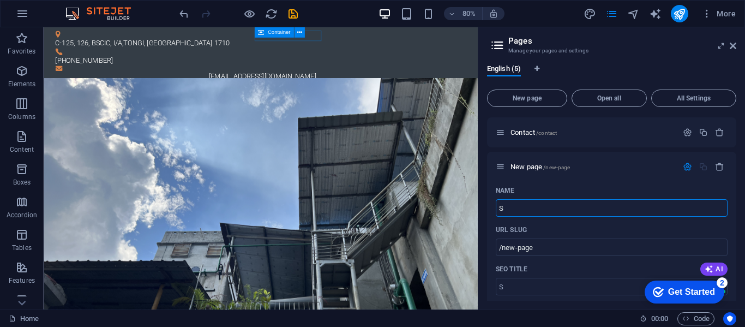
type input "Se"
type input "/s"
type input "Self"
type input "/self"
type input "S"
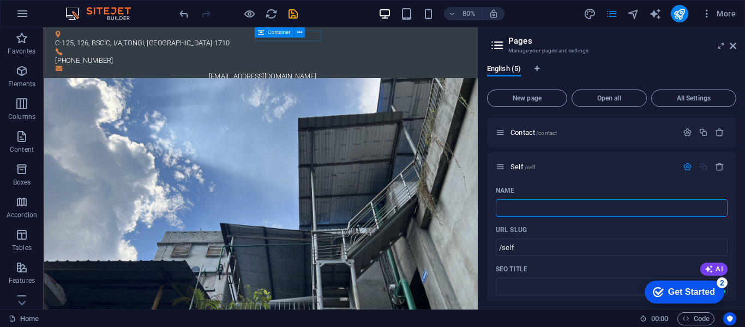
type input "/"
click at [530, 208] on input "Name" at bounding box center [612, 207] width 232 height 17
type input "Self"
type input "/self"
type input "Self"
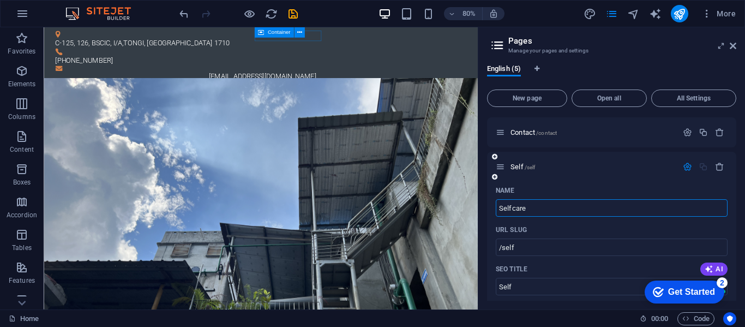
type input "Selfcare"
type input "/selfcare"
type input "Selfcare"
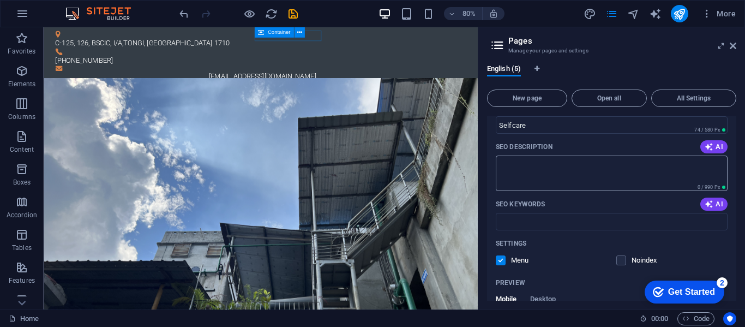
scroll to position [382, 0]
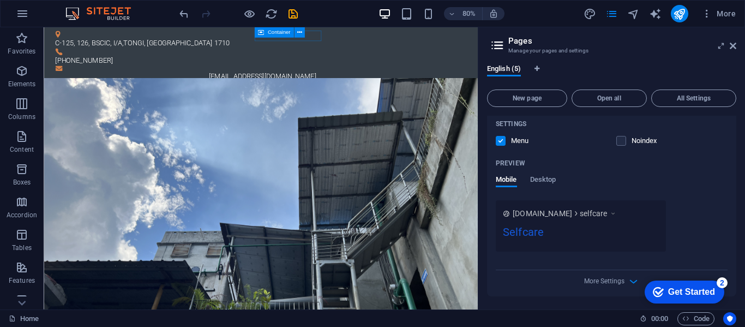
type input "Selfcare"
click at [624, 278] on div "More Settings" at bounding box center [612, 278] width 232 height 17
click at [631, 281] on icon "button" at bounding box center [633, 281] width 13 height 13
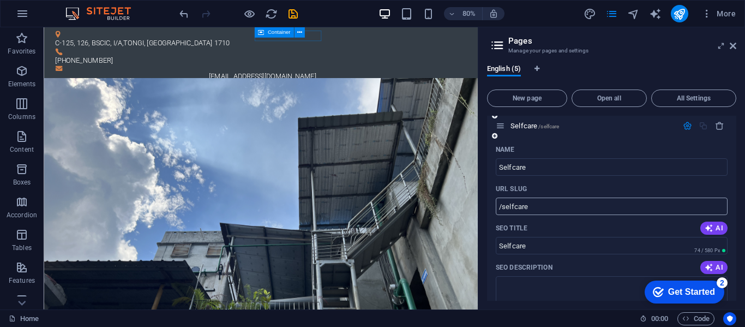
scroll to position [197, 0]
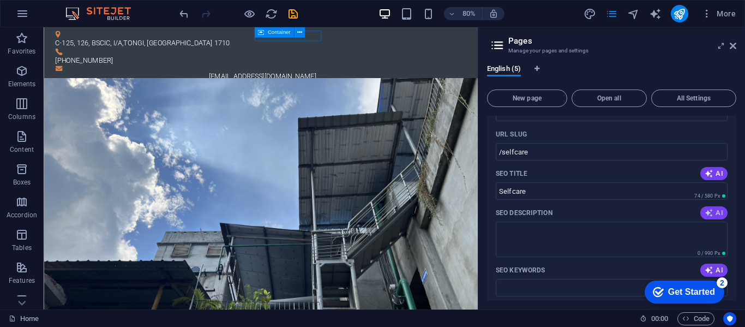
click at [707, 207] on button "AI" at bounding box center [714, 212] width 27 height 13
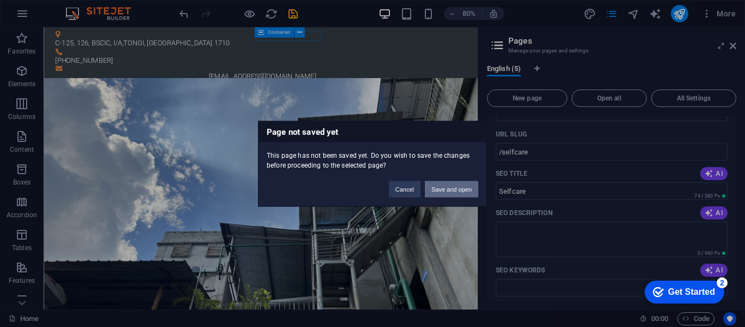
click at [458, 190] on button "Save and open" at bounding box center [451, 189] width 53 height 16
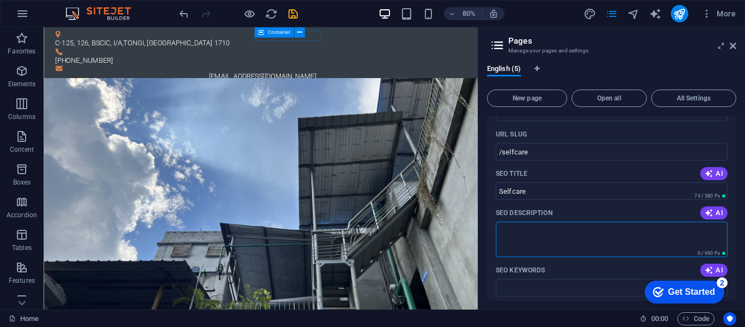
click at [563, 243] on textarea "SEO Description" at bounding box center [612, 239] width 232 height 35
click at [714, 212] on span "AI" at bounding box center [714, 212] width 19 height 9
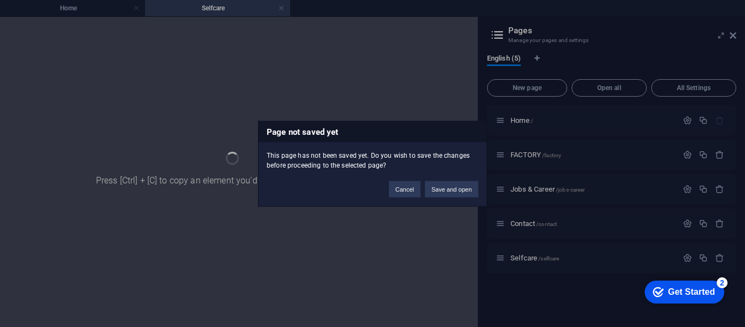
scroll to position [0, 0]
click at [457, 189] on button "Save and open" at bounding box center [451, 189] width 53 height 16
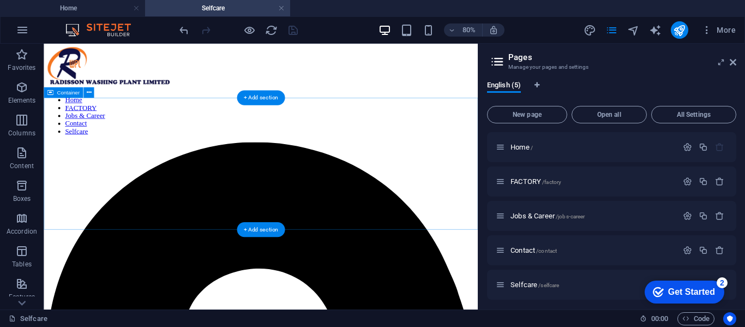
click at [260, 231] on div "+ Add section" at bounding box center [261, 229] width 49 height 15
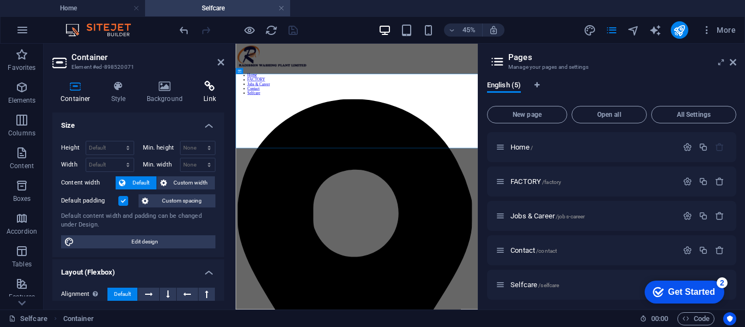
click at [206, 88] on icon at bounding box center [209, 86] width 29 height 11
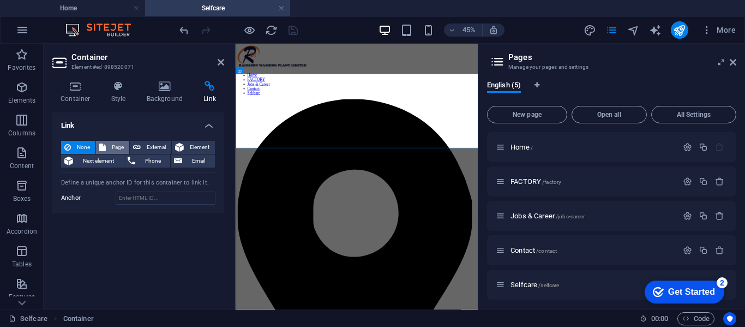
click at [109, 142] on span "Page" at bounding box center [117, 147] width 17 height 13
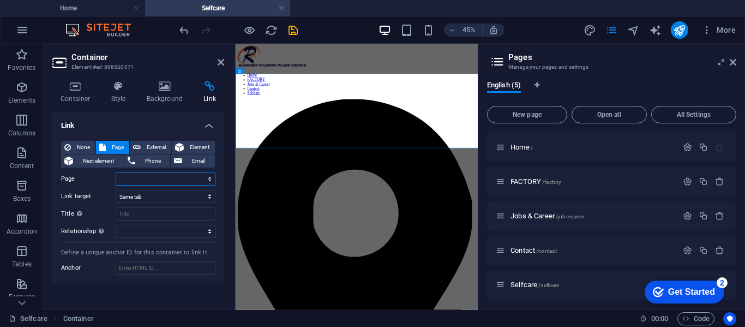
click at [212, 176] on select "Home FACTORY Jobs &amp; Career Contact Selfcare" at bounding box center [166, 178] width 100 height 13
click at [93, 211] on label "Title Additional link description, should not be the same as the link text. The…" at bounding box center [88, 213] width 55 height 13
click at [116, 211] on input "Title Additional link description, should not be the same as the link text. The…" at bounding box center [166, 213] width 100 height 13
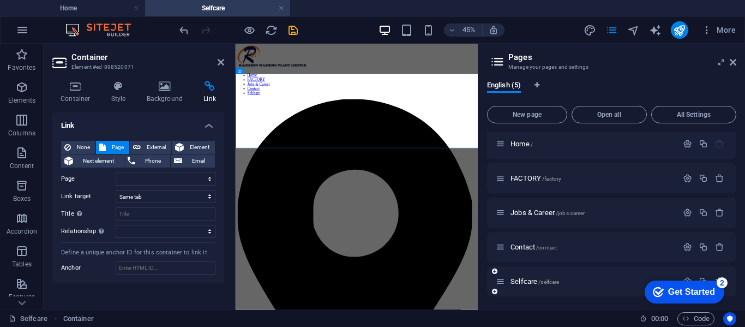
click at [501, 278] on icon at bounding box center [500, 281] width 9 height 9
click at [501, 286] on div "Selfcare /selfcare" at bounding box center [587, 281] width 182 height 13
click at [501, 285] on icon at bounding box center [500, 281] width 9 height 9
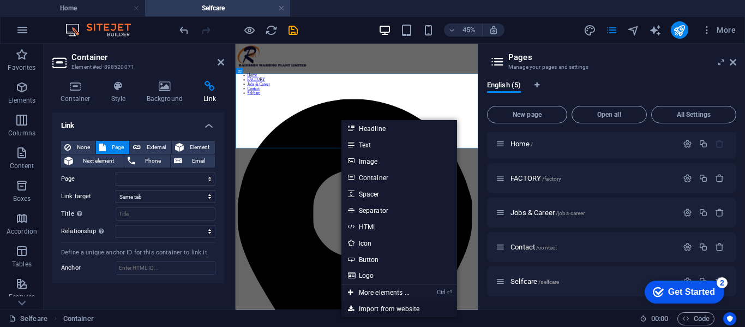
click at [384, 305] on link "Import from website" at bounding box center [400, 309] width 116 height 16
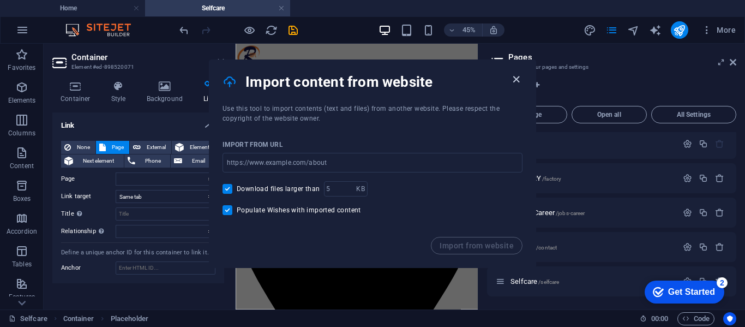
click at [513, 80] on icon "button" at bounding box center [516, 79] width 13 height 13
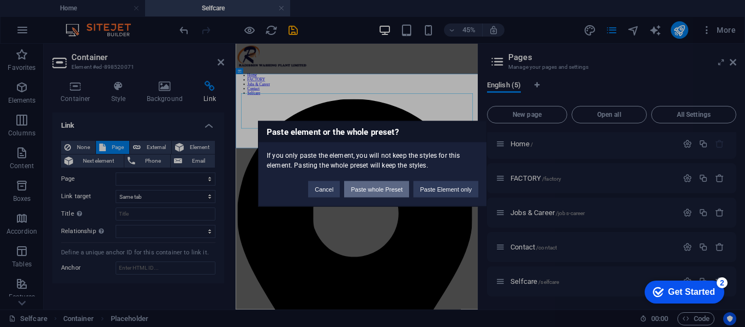
click at [386, 188] on button "Paste whole Preset" at bounding box center [376, 189] width 65 height 16
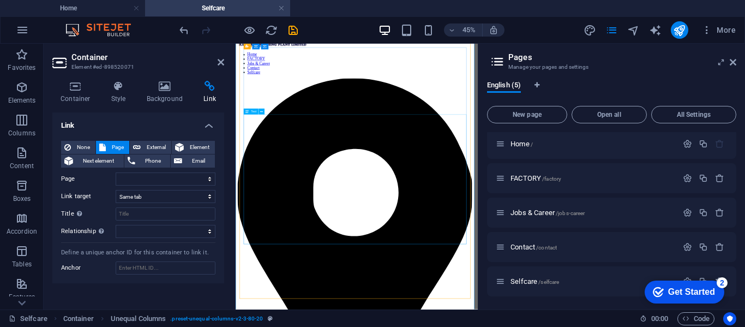
scroll to position [0, 0]
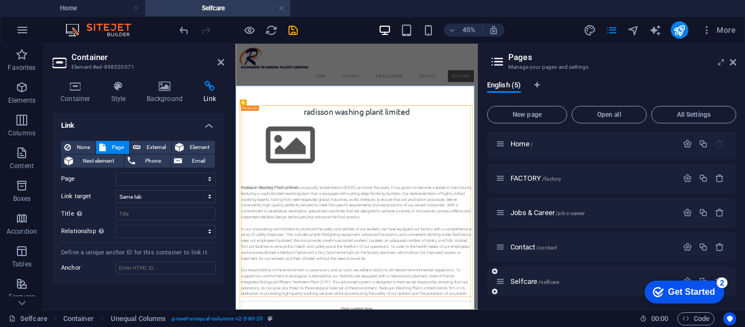
click at [501, 284] on icon at bounding box center [500, 281] width 9 height 9
click at [722, 282] on div "2" at bounding box center [722, 282] width 11 height 11
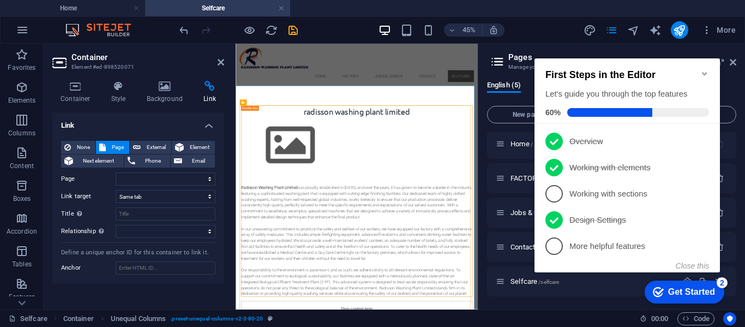
click at [707, 72] on icon "Minimize checklist" at bounding box center [704, 73] width 5 height 3
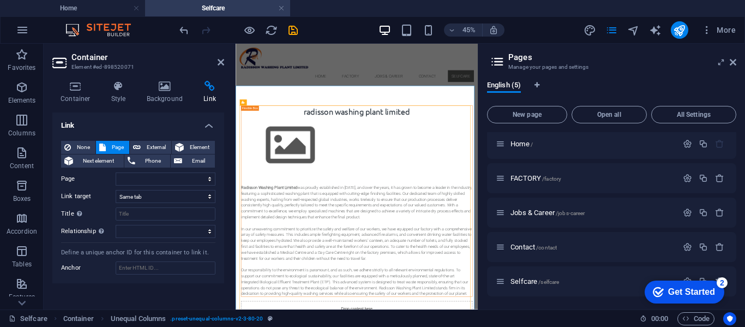
click at [714, 280] on div "checkmark Get Started 2" at bounding box center [685, 291] width 80 height 23
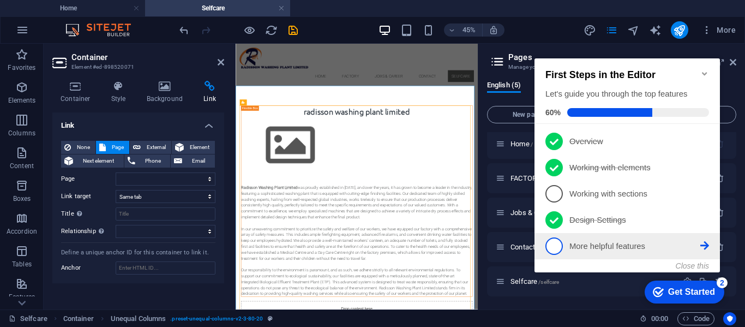
click at [591, 242] on p "More helpful features - incomplete" at bounding box center [635, 246] width 131 height 11
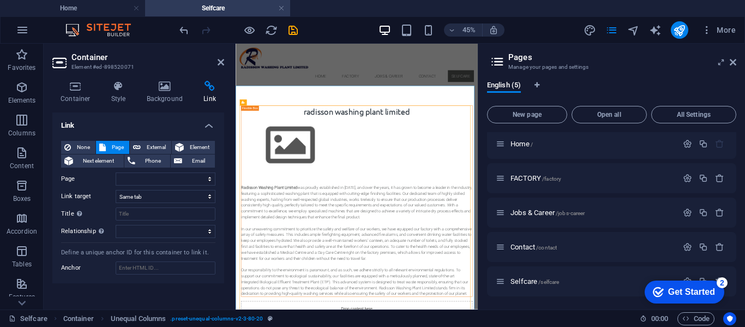
drag, startPoint x: 745, startPoint y: 97, endPoint x: 740, endPoint y: 124, distance: 28.3
click at [745, 118] on div "English (5) New page Open all All Settings Home / FACTORY /factory Jobs & Caree…" at bounding box center [612, 190] width 267 height 237
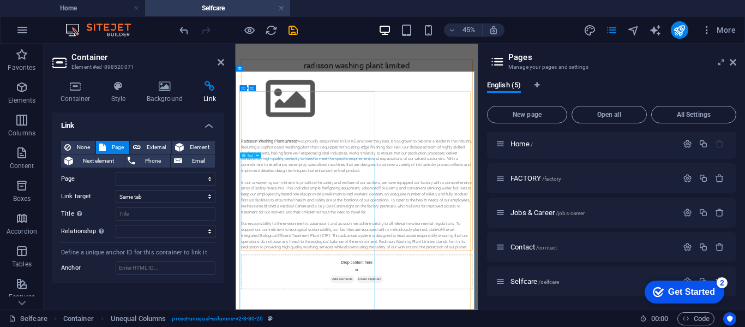
scroll to position [173, 0]
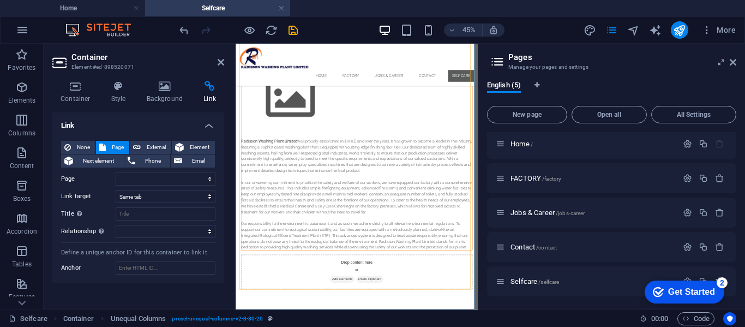
click at [710, 285] on div "checkmark Get Started 2" at bounding box center [685, 291] width 80 height 23
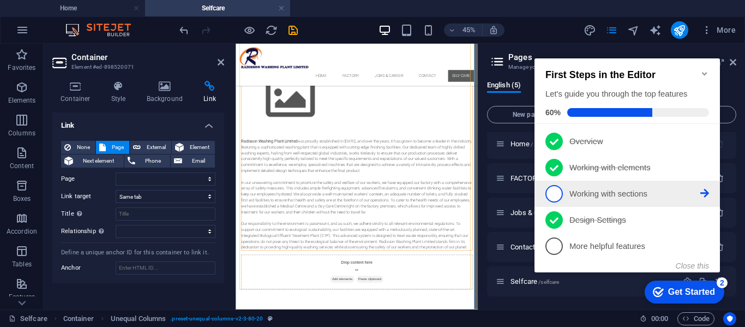
click at [708, 189] on icon at bounding box center [705, 193] width 9 height 9
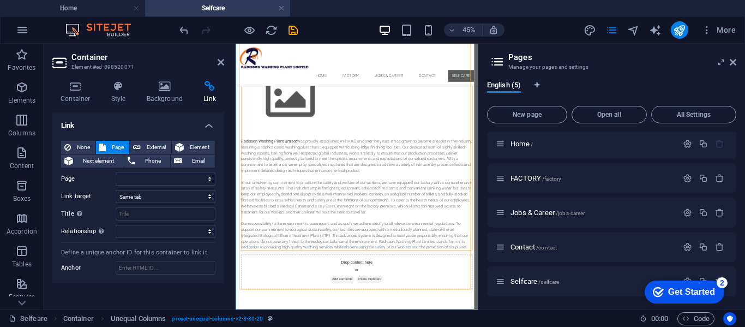
click at [705, 290] on div "Get Started" at bounding box center [691, 292] width 47 height 10
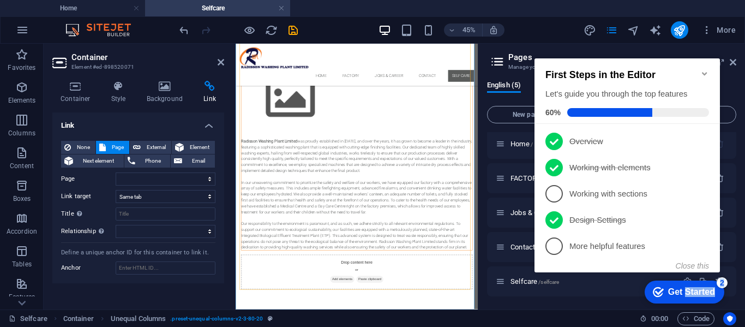
click at [705, 290] on div "Get Started" at bounding box center [691, 292] width 47 height 10
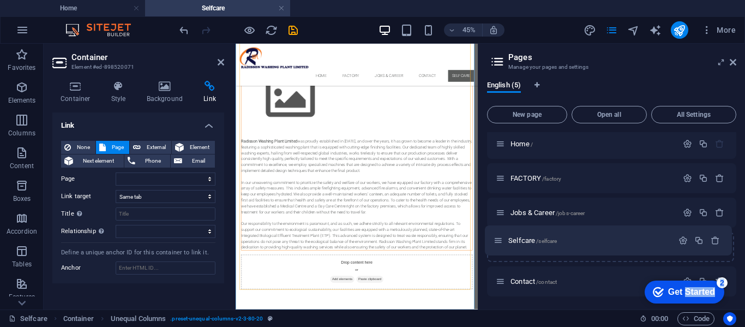
drag, startPoint x: 501, startPoint y: 283, endPoint x: 499, endPoint y: 239, distance: 43.7
click at [499, 239] on div "Home / FACTORY /factory Jobs & Career /jobs-career Contact /contact Selfcare /s…" at bounding box center [611, 213] width 249 height 168
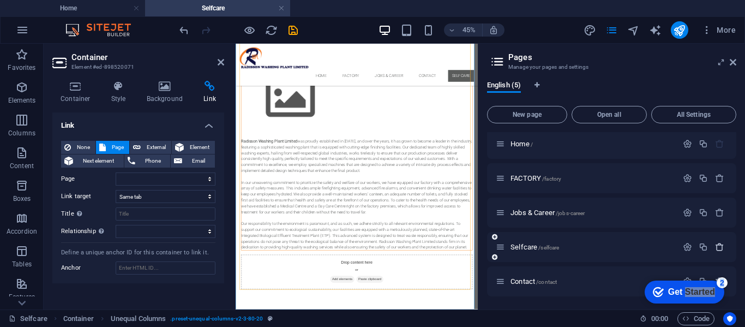
click at [719, 246] on icon "button" at bounding box center [719, 246] width 9 height 9
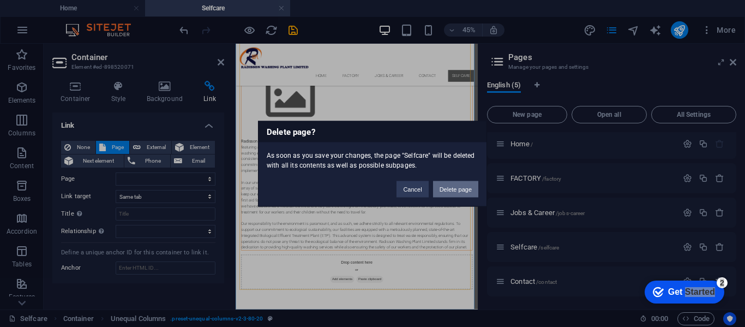
click at [447, 189] on button "Delete page" at bounding box center [455, 189] width 45 height 16
select select
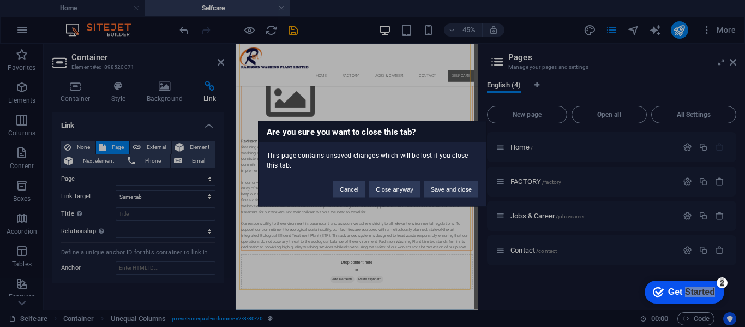
scroll to position [0, 0]
click at [445, 193] on button "Save and close" at bounding box center [451, 189] width 54 height 16
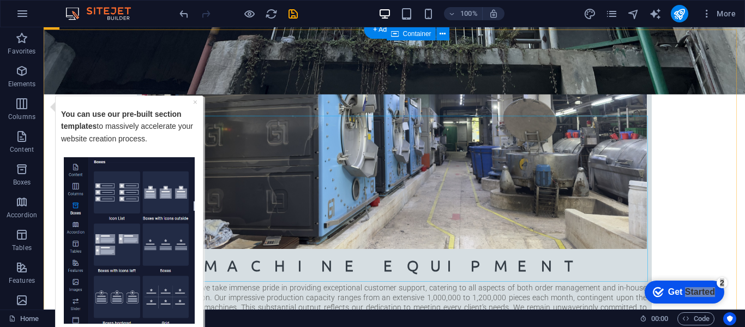
scroll to position [709, 0]
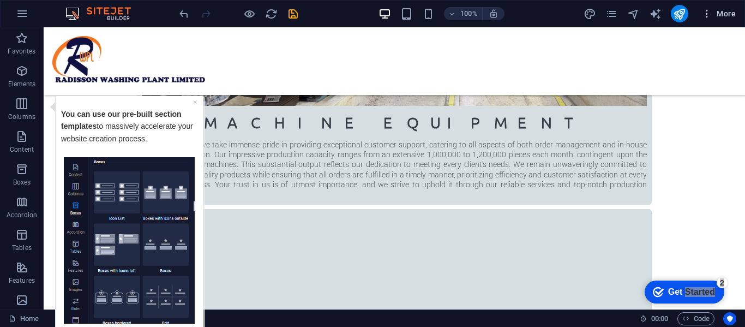
click at [708, 17] on icon "button" at bounding box center [707, 13] width 11 height 11
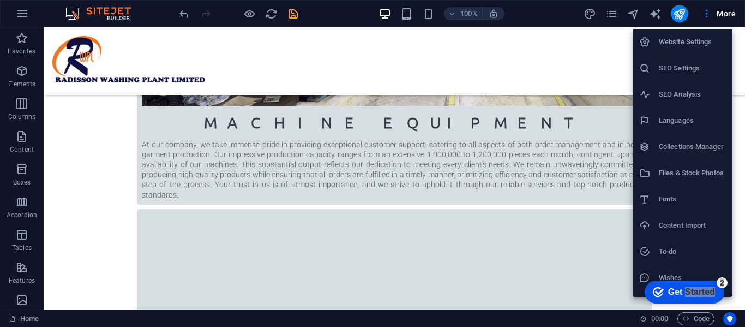
scroll to position [20, 0]
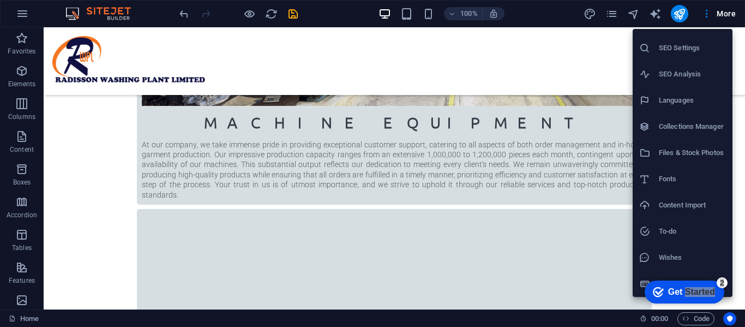
click at [14, 14] on div at bounding box center [372, 163] width 745 height 327
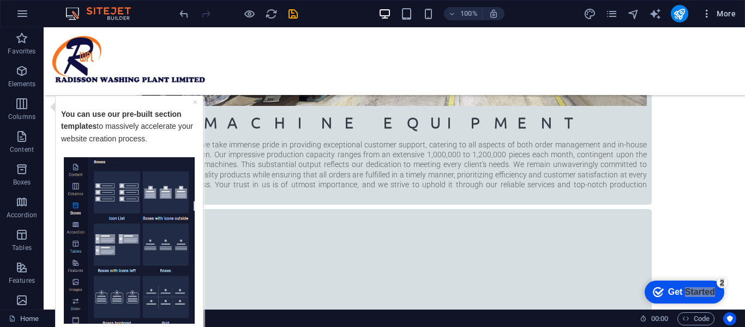
click at [706, 13] on icon "button" at bounding box center [707, 13] width 11 height 11
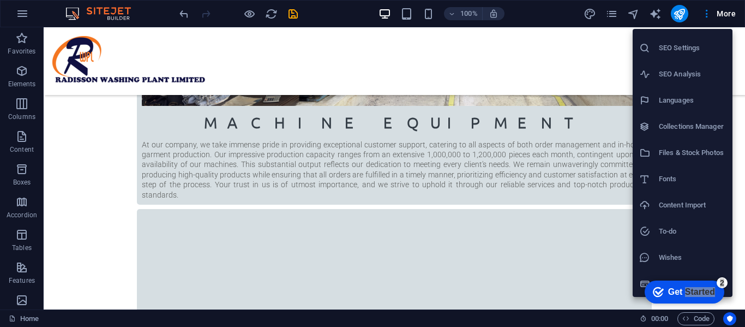
click at [731, 17] on div at bounding box center [372, 163] width 745 height 327
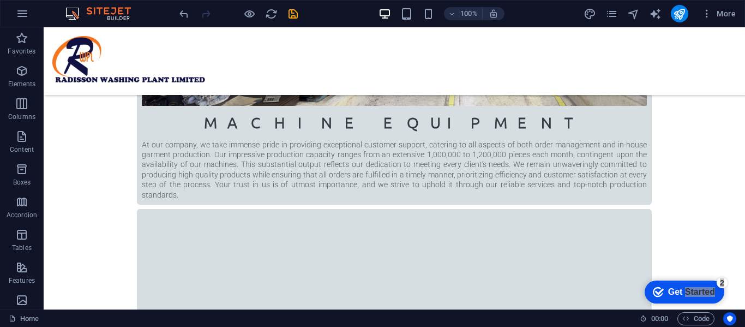
click at [729, 15] on span "More" at bounding box center [719, 13] width 34 height 11
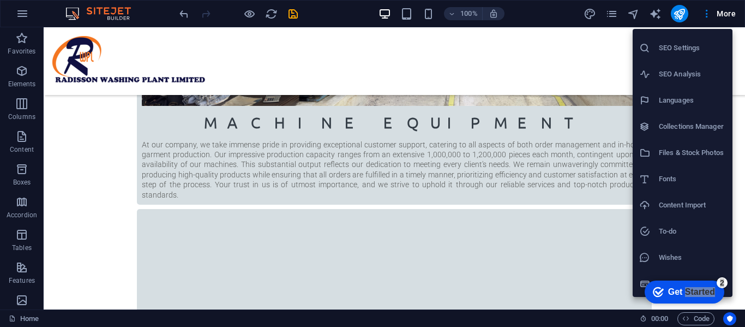
drag, startPoint x: 22, startPoint y: 22, endPoint x: 20, endPoint y: 15, distance: 7.1
click at [21, 18] on div at bounding box center [372, 163] width 745 height 327
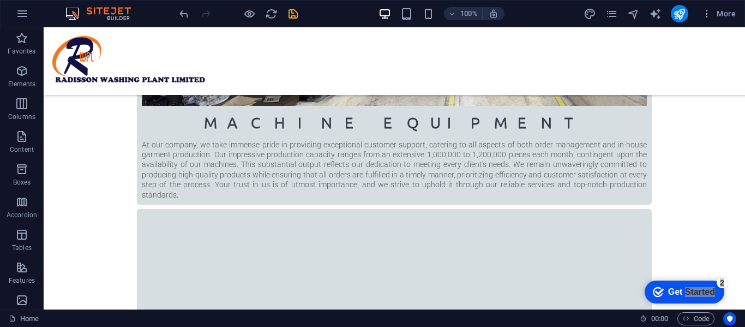
click at [19, 11] on icon "button" at bounding box center [22, 13] width 13 height 13
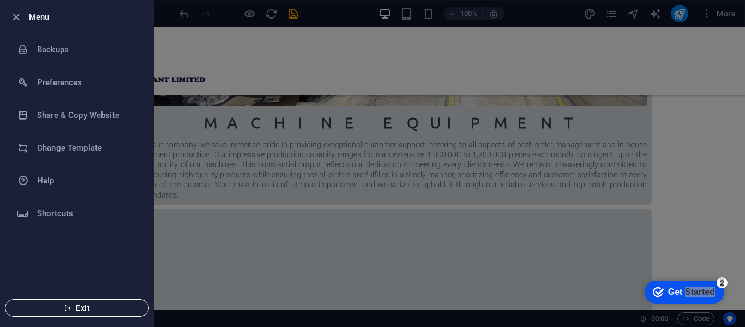
click at [67, 303] on button "Exit" at bounding box center [77, 307] width 144 height 17
